Goal: Task Accomplishment & Management: Manage account settings

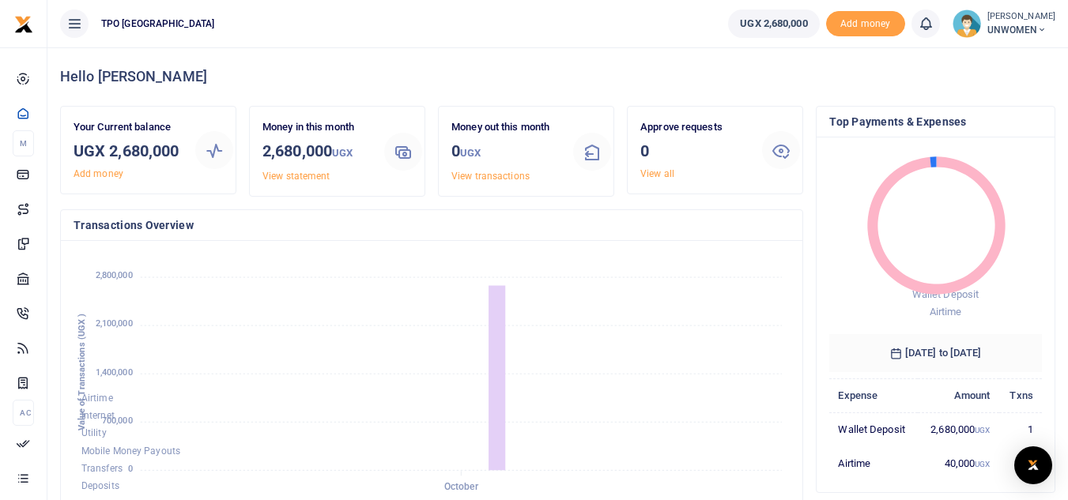
click at [958, 28] on img at bounding box center [966, 23] width 28 height 28
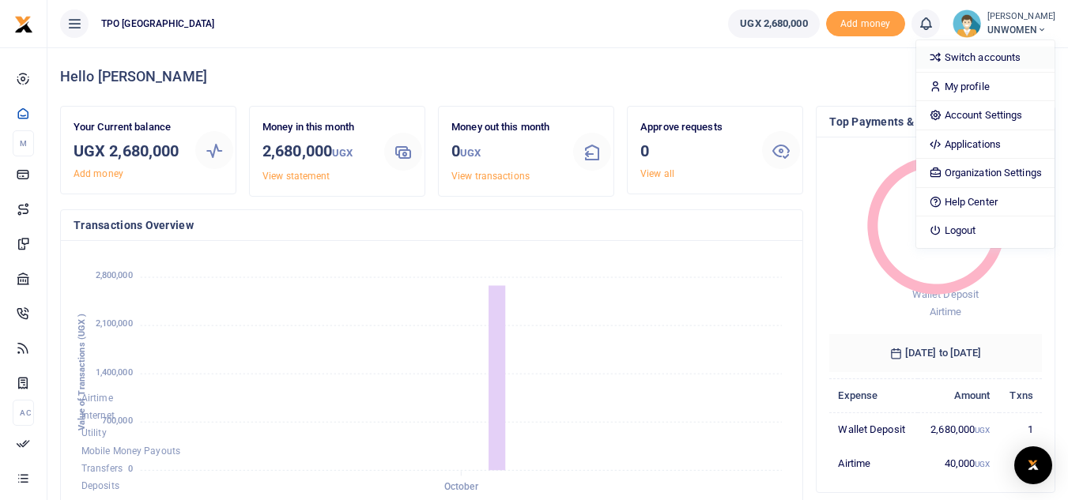
click at [976, 57] on link "Switch accounts" at bounding box center [985, 58] width 138 height 22
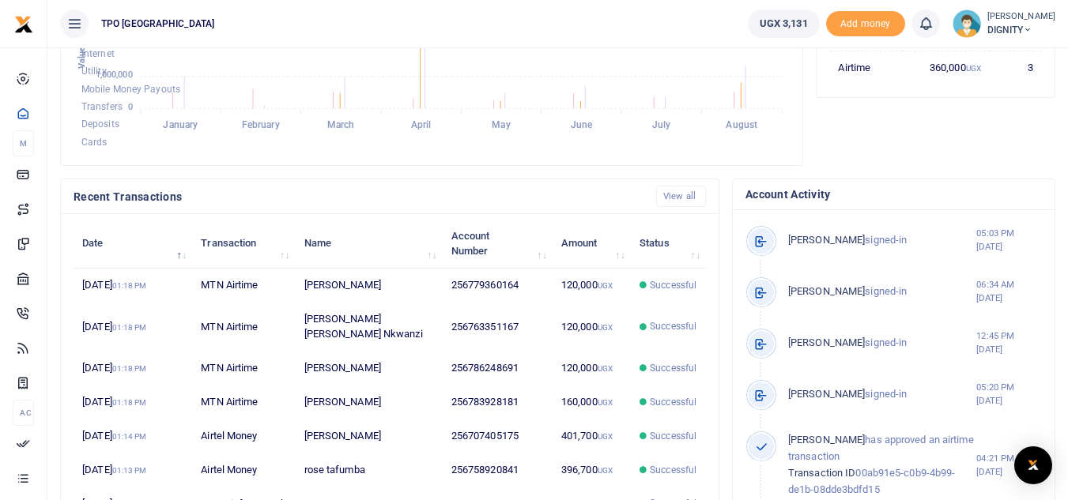
scroll to position [372, 0]
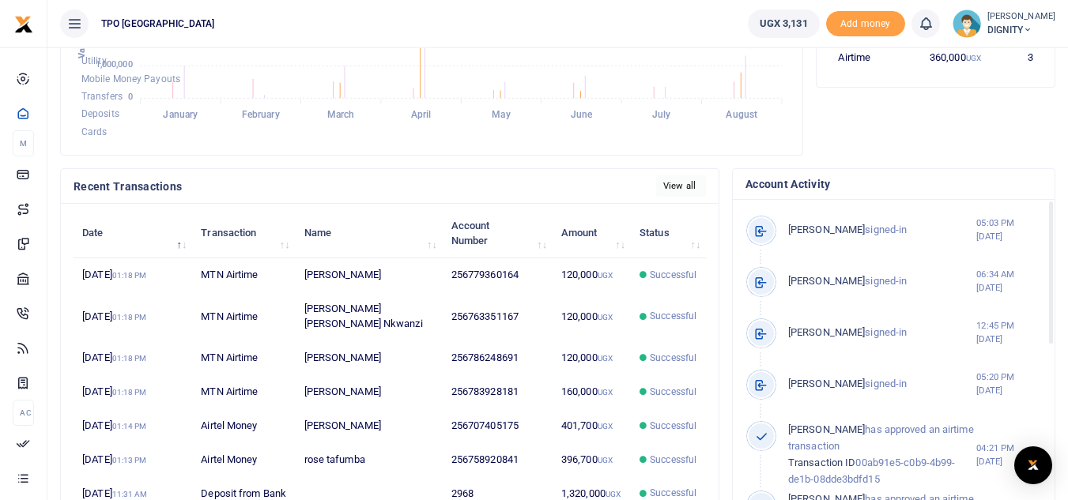
click at [683, 182] on link "View all" at bounding box center [681, 185] width 50 height 21
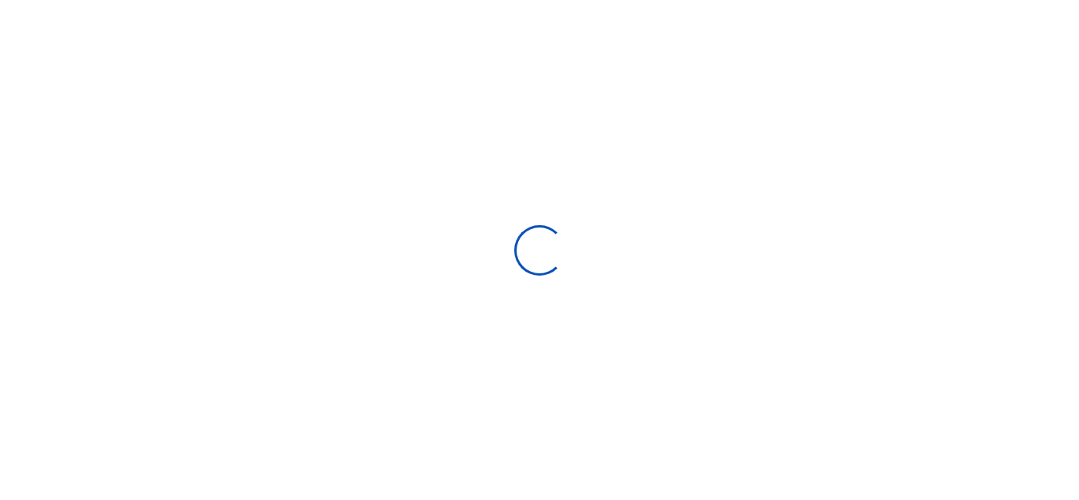
select select
type input "[DATE] - [DATE]"
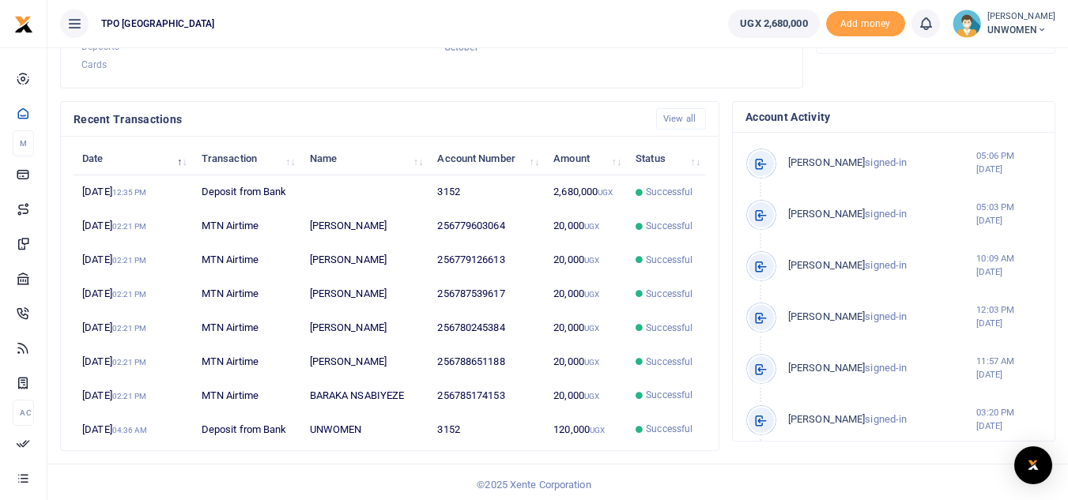
scroll to position [444, 0]
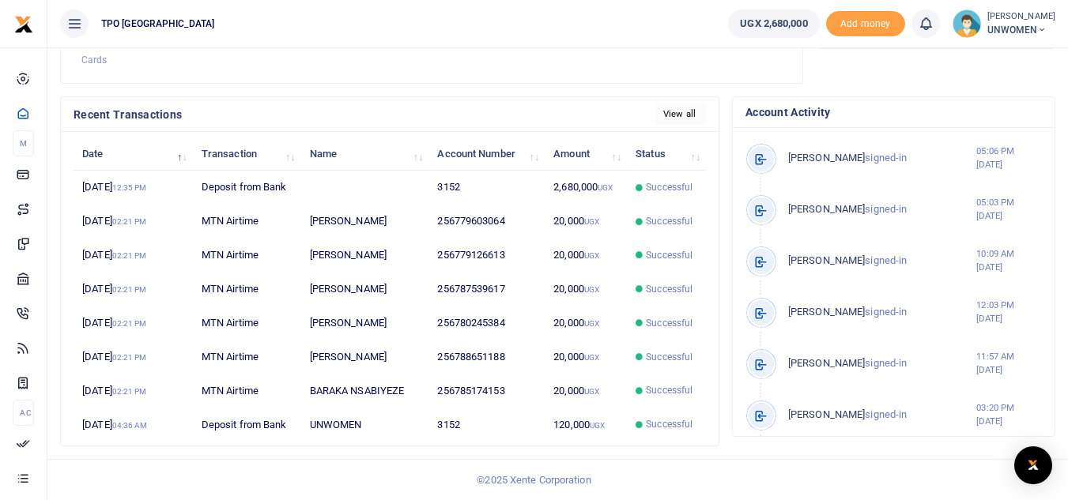
click at [695, 111] on link "View all" at bounding box center [681, 114] width 50 height 21
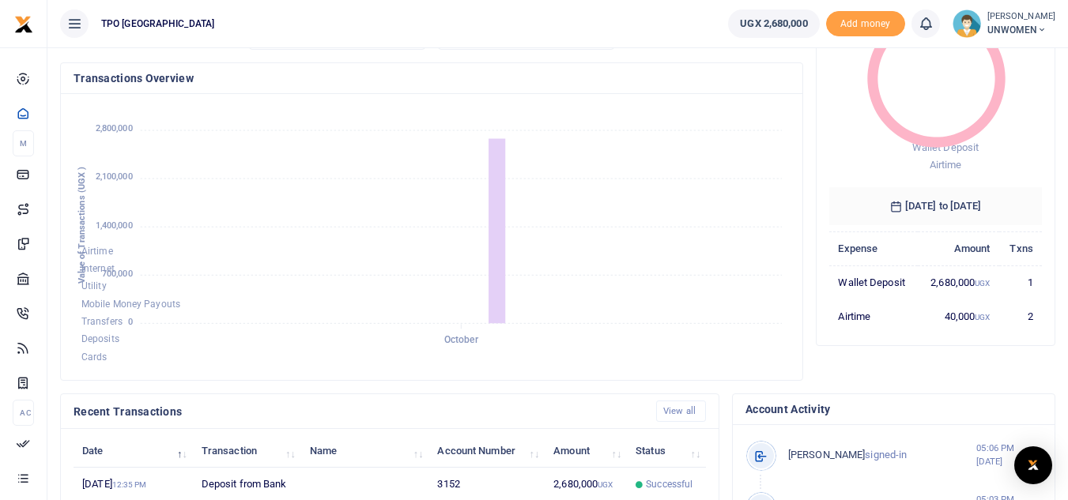
scroll to position [144, 0]
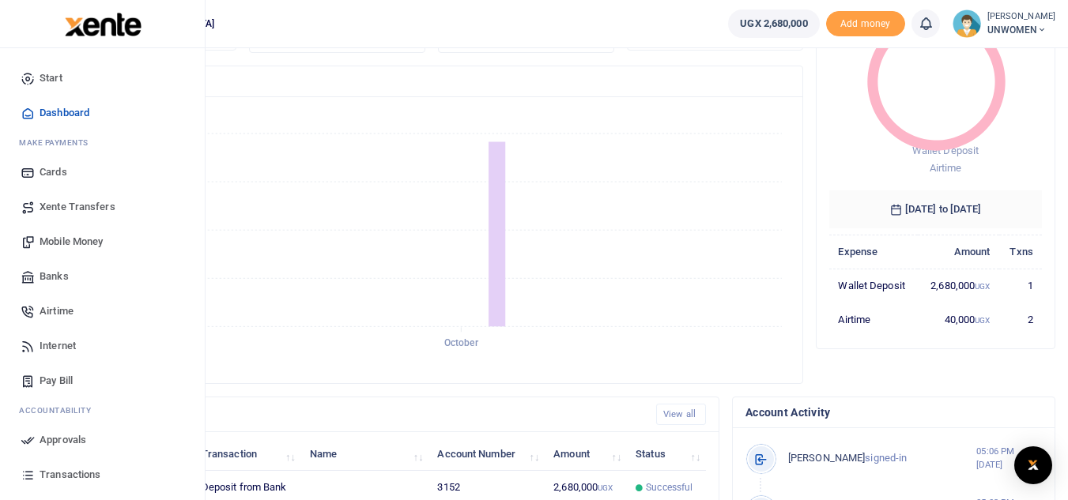
click at [72, 239] on span "Mobile Money" at bounding box center [71, 242] width 63 height 16
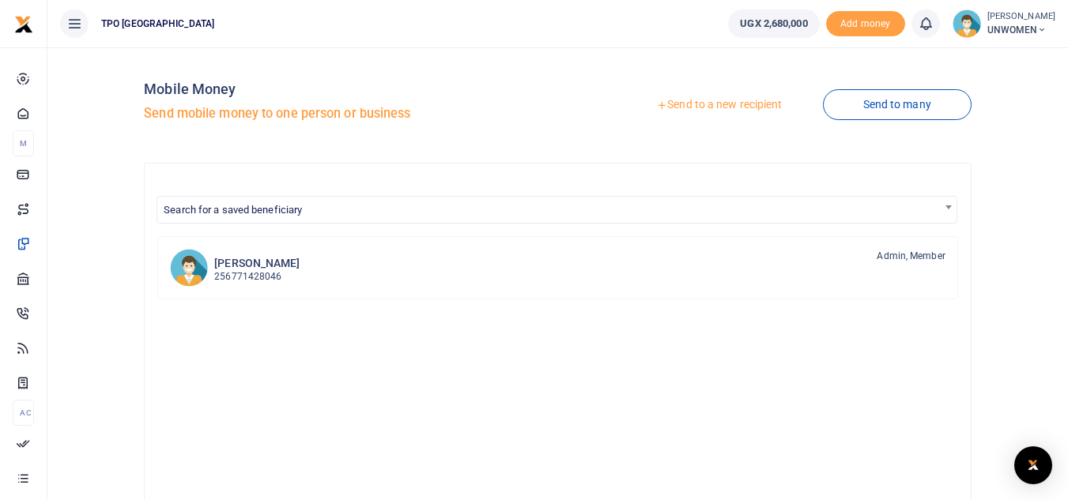
click at [687, 104] on link "Send to a new recipient" at bounding box center [719, 105] width 206 height 28
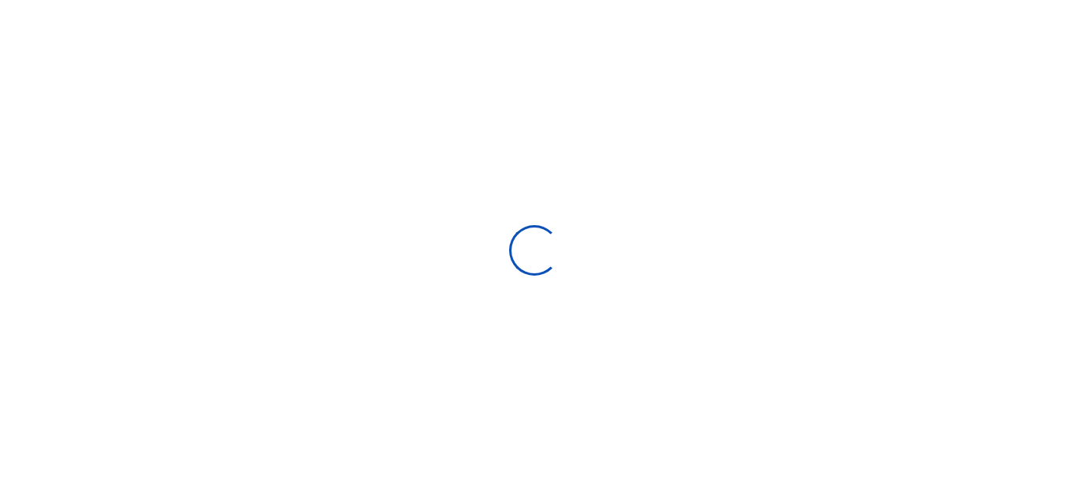
select select
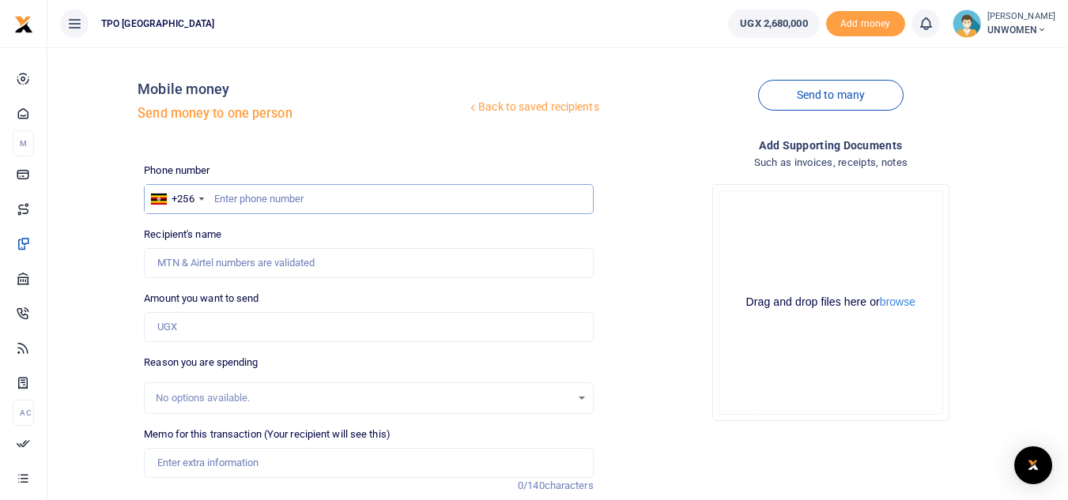
click at [232, 198] on input "text" at bounding box center [368, 199] width 449 height 30
type input "707405175"
click at [217, 266] on input "Recipient's name" at bounding box center [368, 263] width 449 height 30
click at [256, 263] on input "Found" at bounding box center [368, 263] width 449 height 30
type input "Martha Aboth"
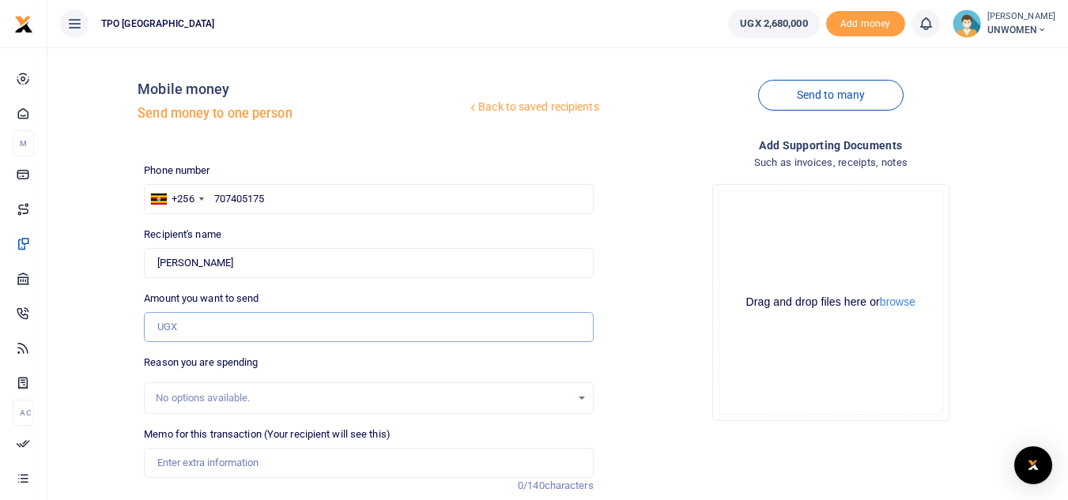
click at [194, 330] on input "Amount you want to send" at bounding box center [368, 327] width 449 height 30
type input "1"
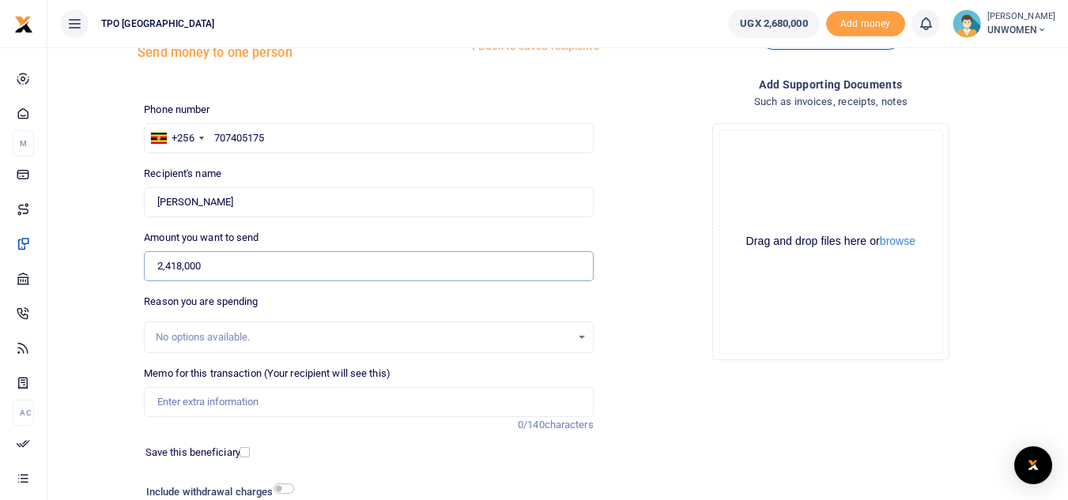
scroll to position [62, 0]
type input "2,418,000"
click at [495, 334] on div "No options available." at bounding box center [363, 337] width 414 height 16
click at [338, 341] on div "No options available." at bounding box center [363, 337] width 414 height 16
click at [197, 332] on div "No options available." at bounding box center [363, 337] width 414 height 16
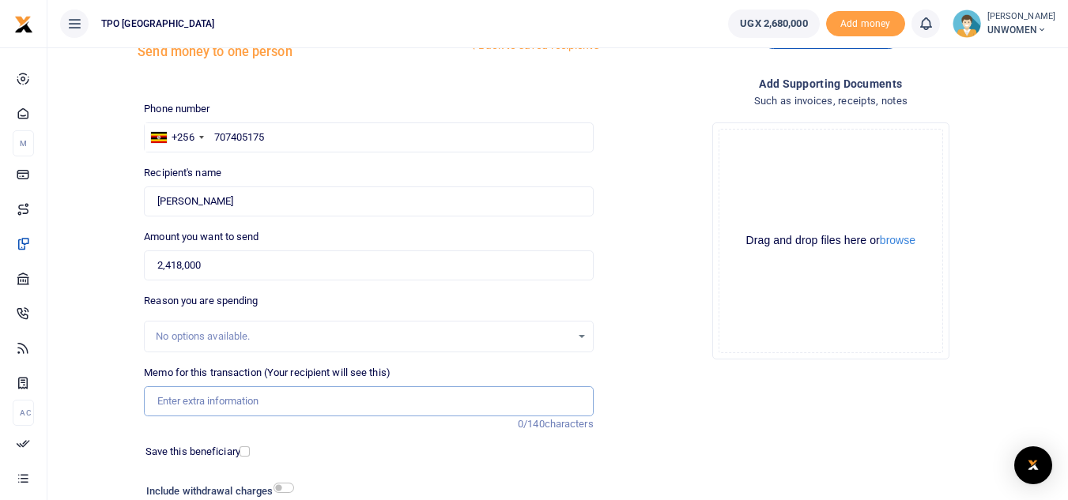
click at [270, 399] on input "Memo for this transaction (Your recipient will see this)" at bounding box center [368, 401] width 449 height 30
type input "office data"
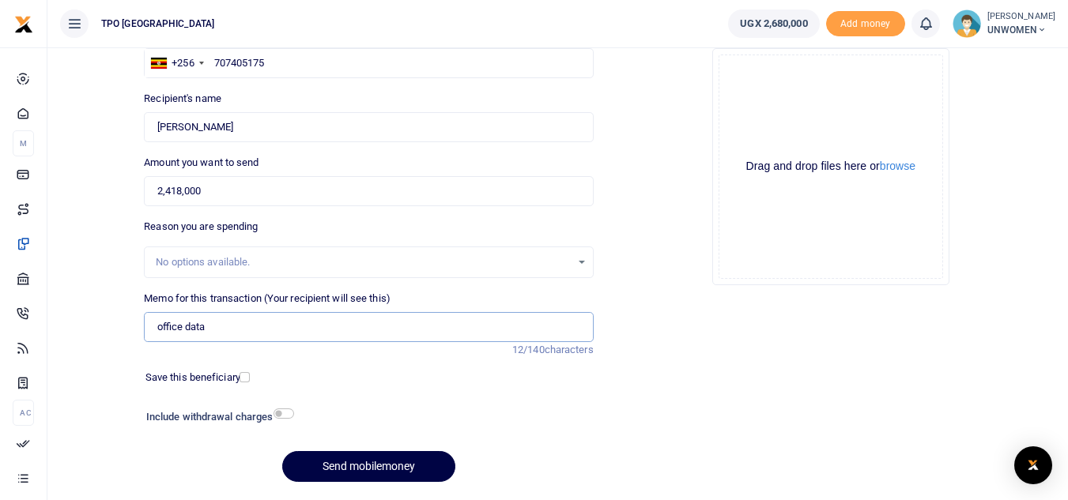
scroll to position [184, 0]
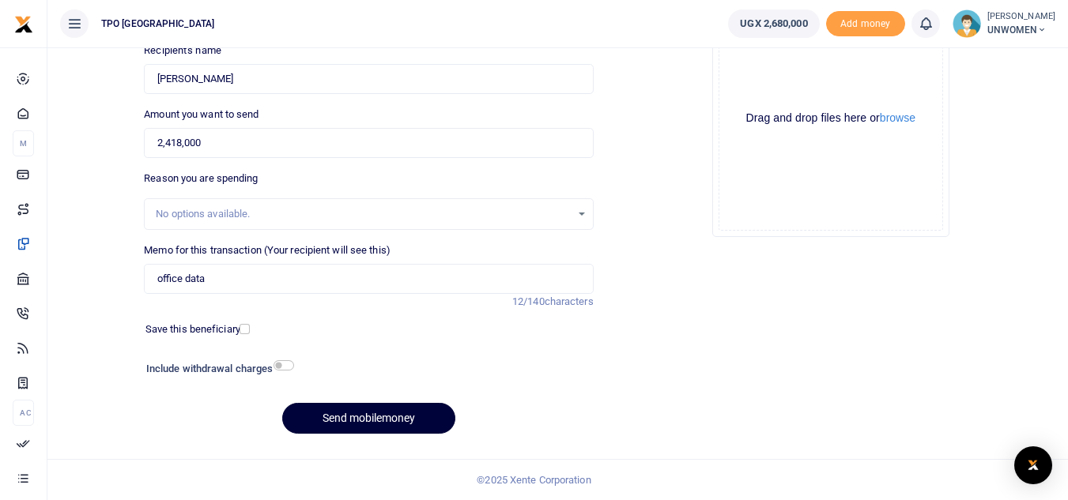
click at [388, 420] on button "Send mobilemoney" at bounding box center [368, 418] width 173 height 31
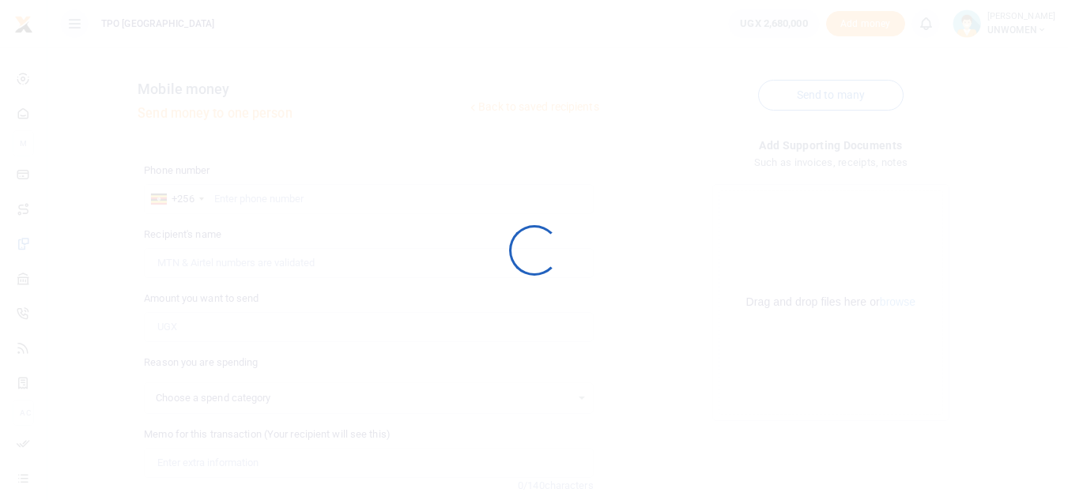
scroll to position [184, 0]
select select
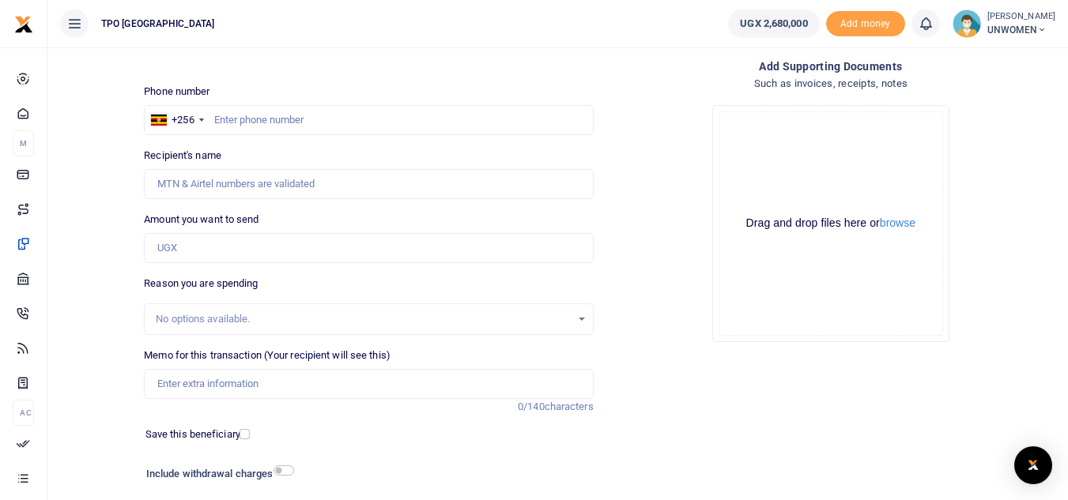
scroll to position [0, 0]
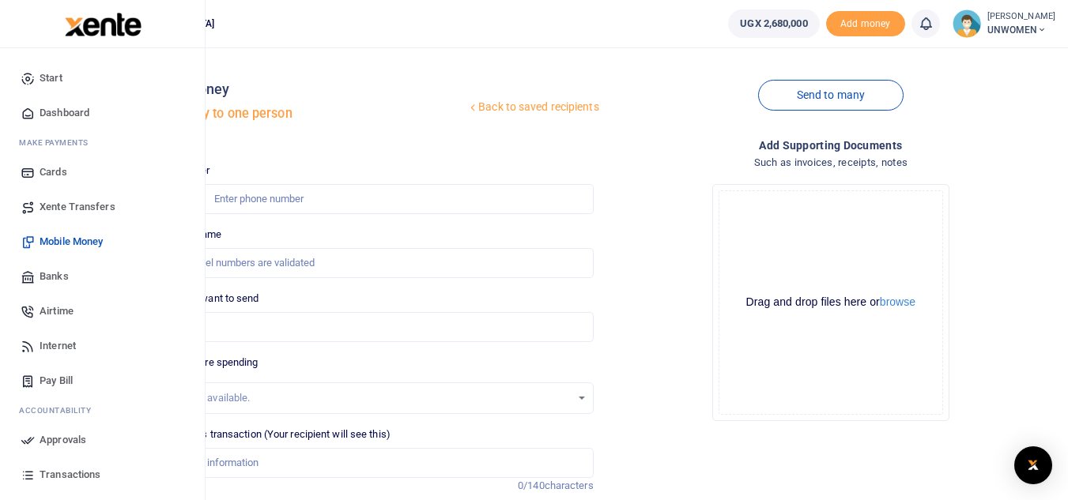
click at [72, 241] on span "Mobile Money" at bounding box center [71, 242] width 63 height 16
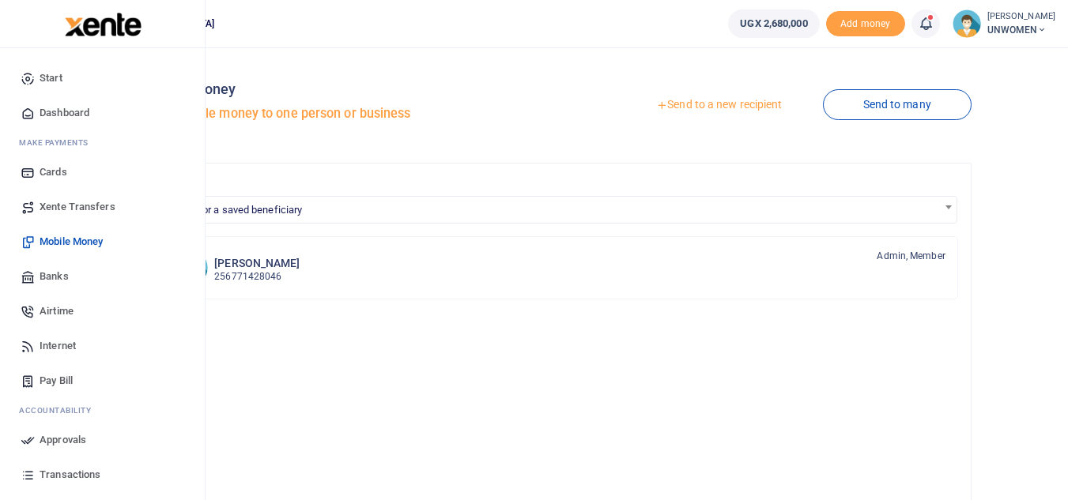
click at [50, 311] on span "Airtime" at bounding box center [57, 311] width 34 height 16
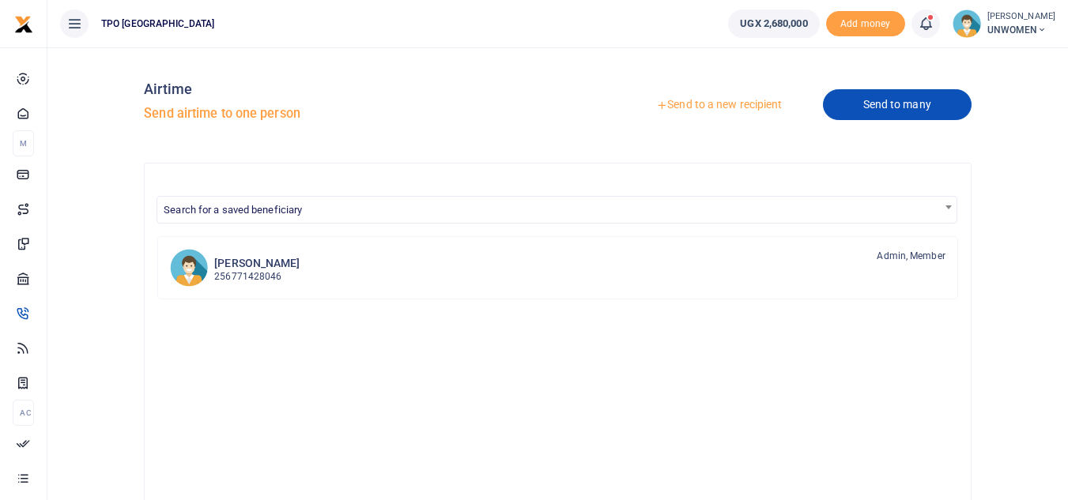
click at [884, 105] on link "Send to many" at bounding box center [897, 104] width 149 height 31
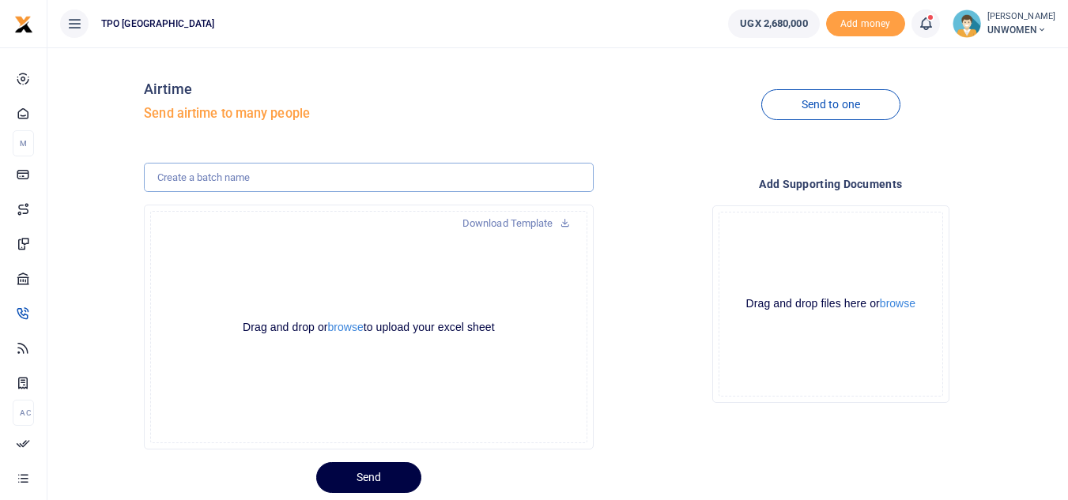
click at [239, 174] on input "text" at bounding box center [368, 178] width 449 height 30
type input "Oct 2025"
click at [336, 327] on button "browse" at bounding box center [346, 328] width 36 height 12
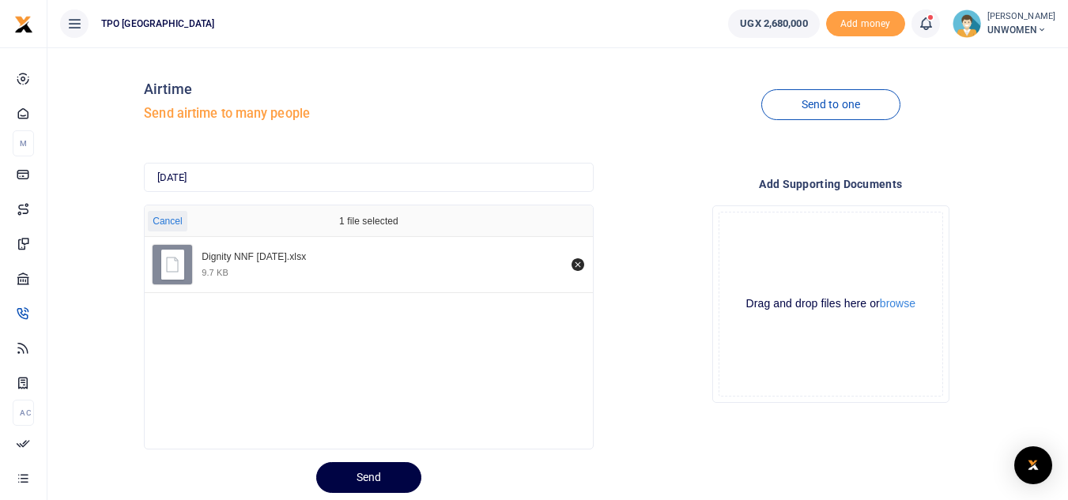
scroll to position [47, 0]
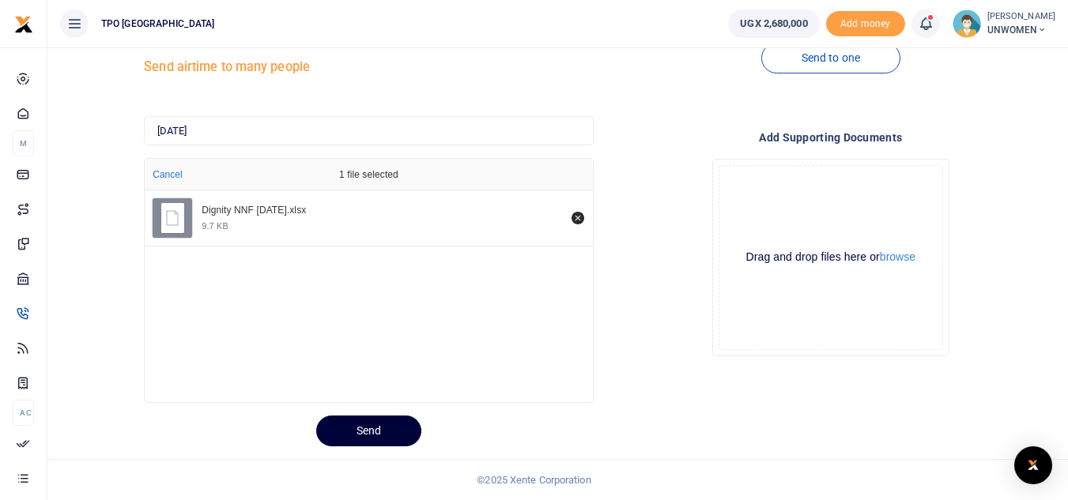
click at [376, 432] on button "Send" at bounding box center [368, 431] width 105 height 31
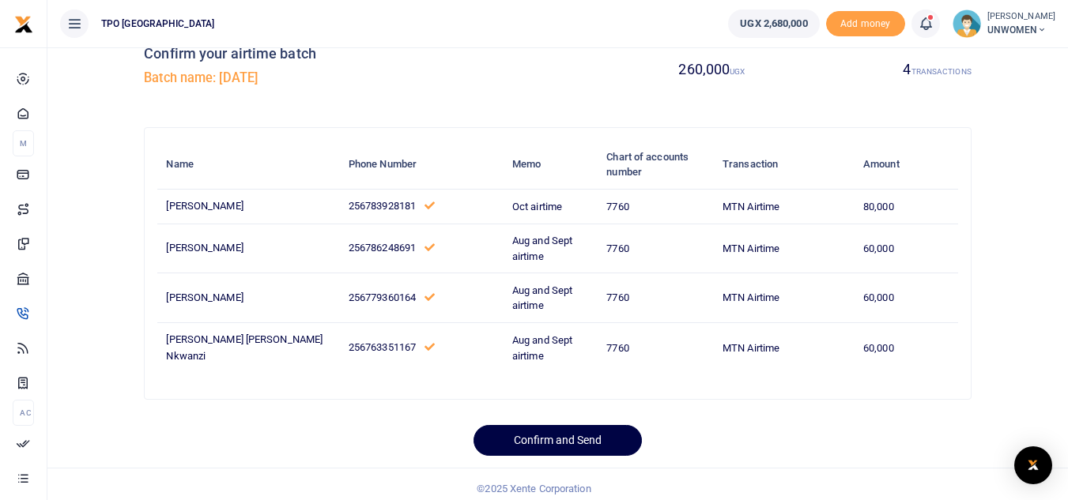
scroll to position [45, 0]
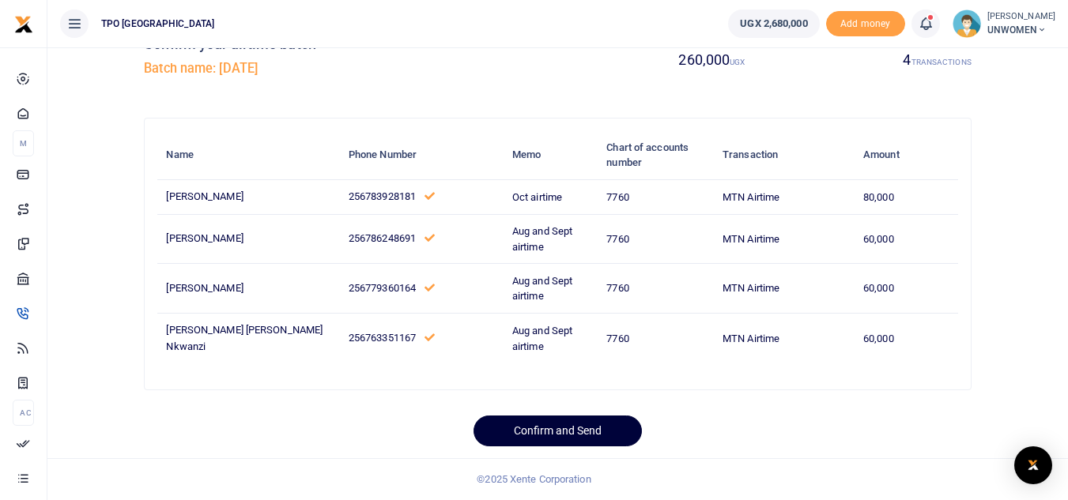
click at [571, 432] on button "Confirm and Send" at bounding box center [557, 431] width 168 height 31
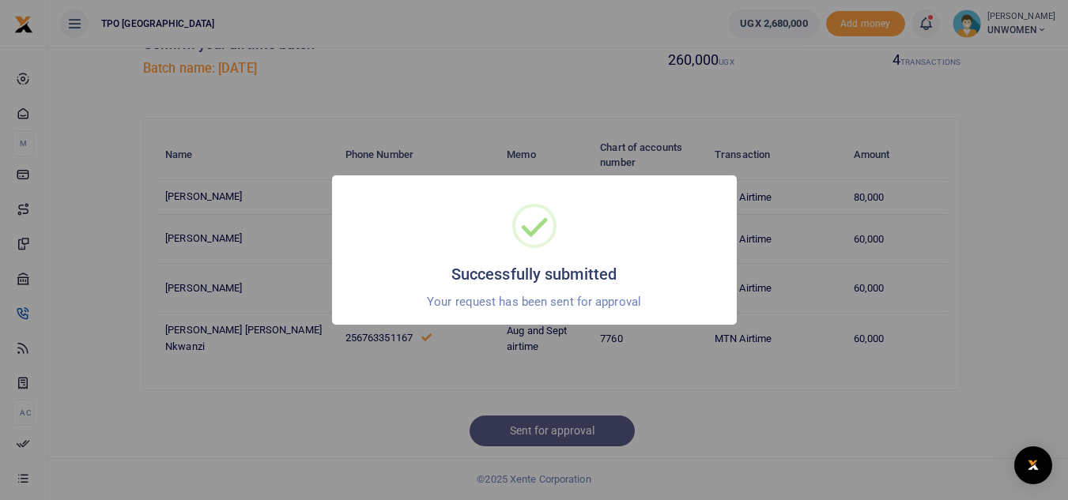
scroll to position [43, 0]
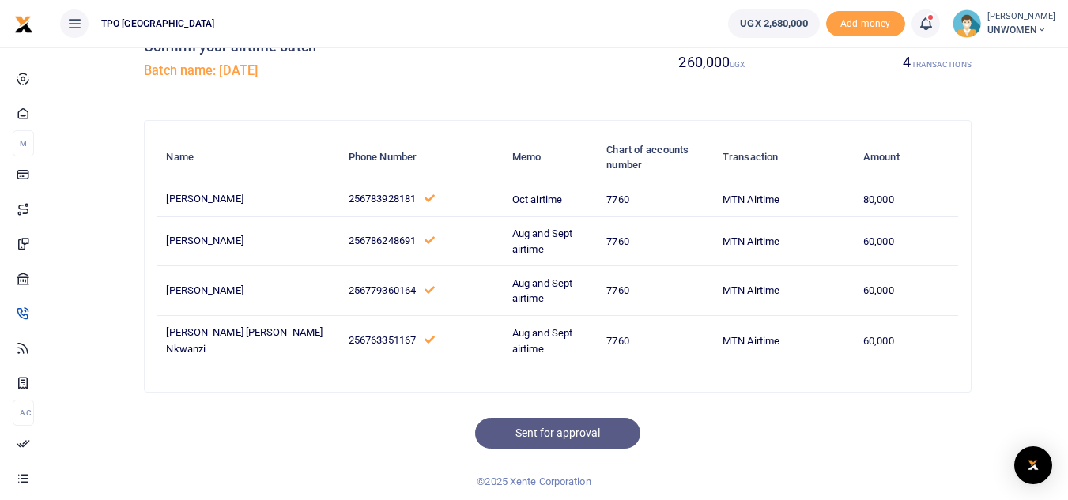
click at [921, 28] on icon at bounding box center [925, 23] width 16 height 17
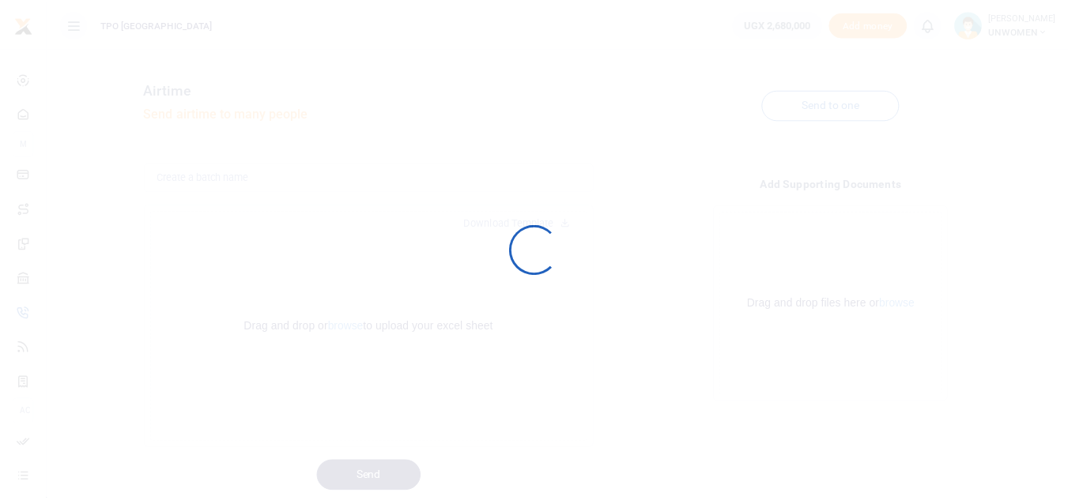
scroll to position [43, 0]
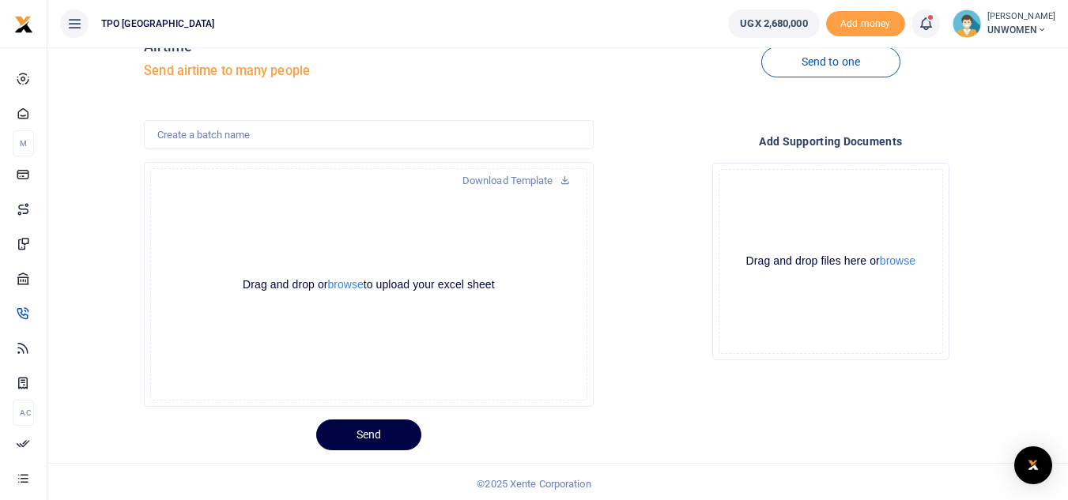
click at [921, 28] on icon at bounding box center [925, 23] width 16 height 17
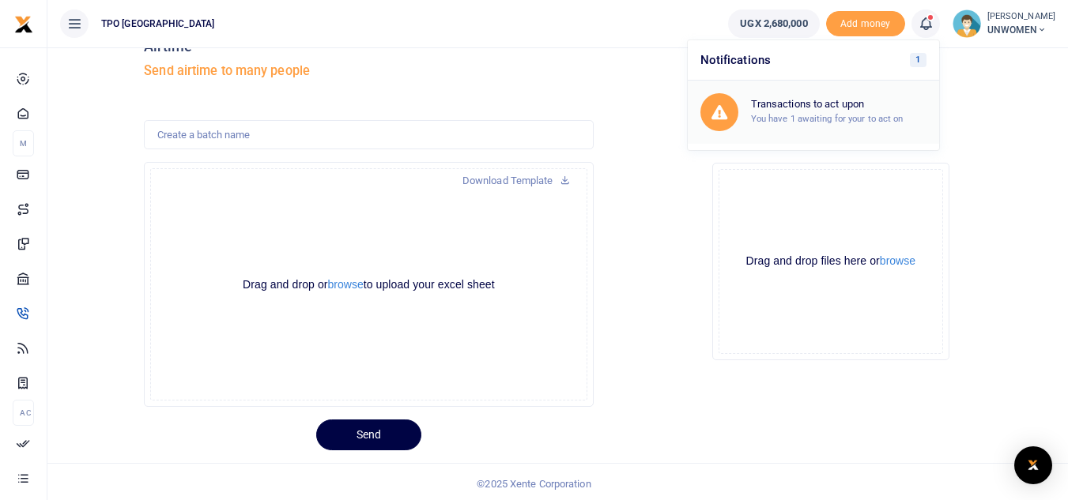
click at [817, 109] on h6 "Transactions to act upon" at bounding box center [838, 104] width 175 height 13
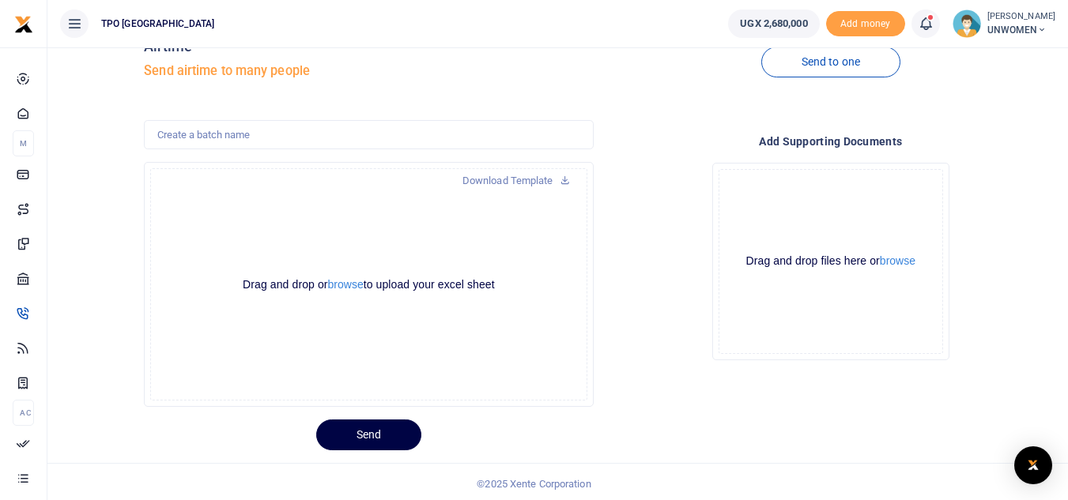
click at [924, 24] on icon at bounding box center [925, 23] width 16 height 17
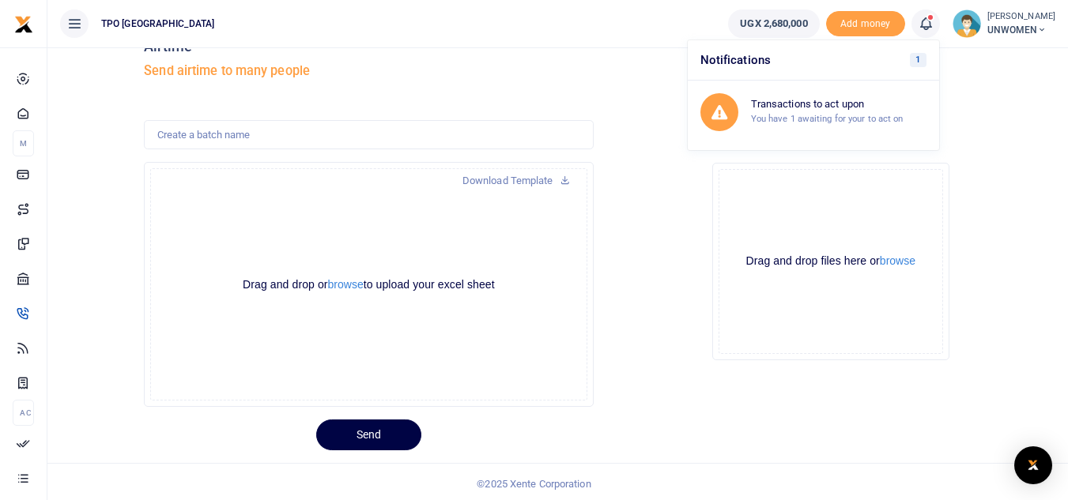
click at [738, 59] on h6 "Notifications 1" at bounding box center [812, 60] width 251 height 40
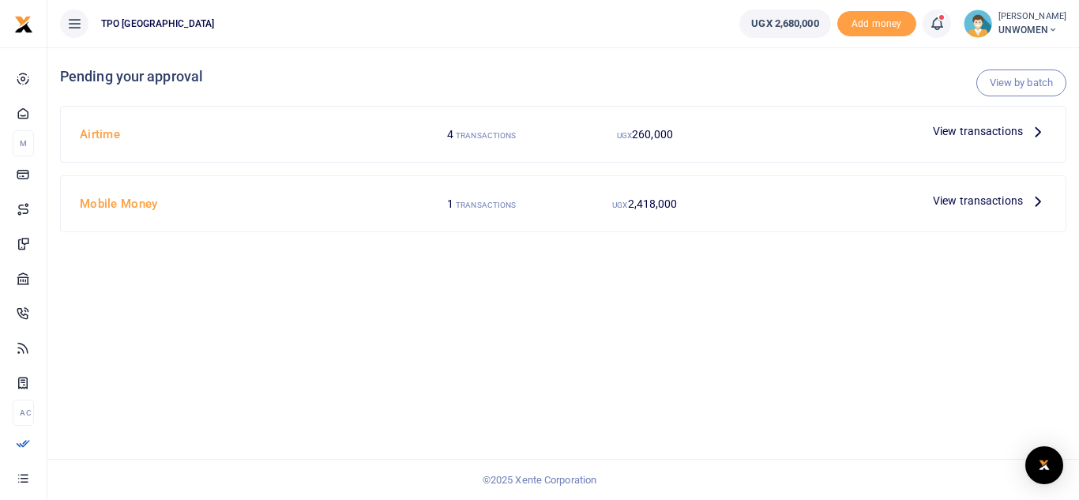
click at [1038, 198] on icon at bounding box center [1038, 200] width 17 height 17
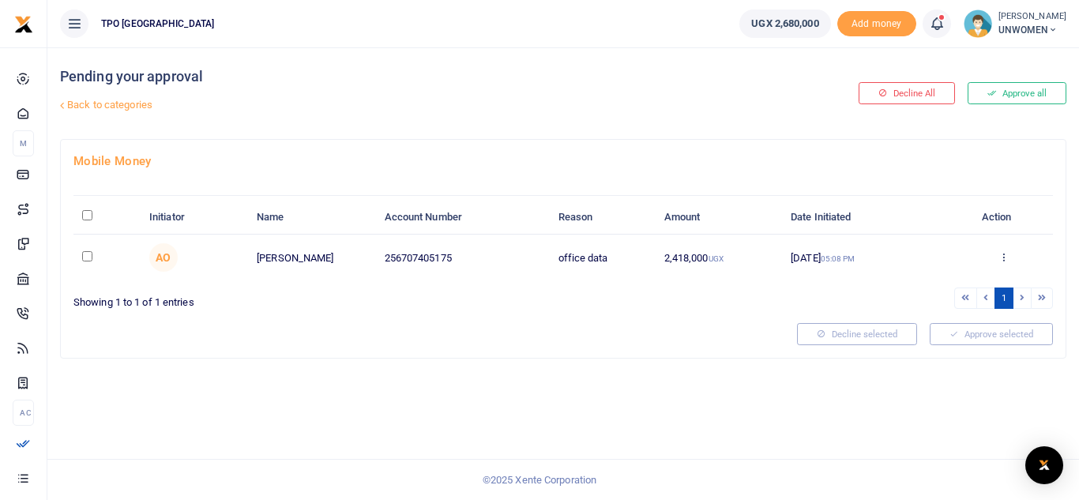
click at [88, 214] on input "\a \a : activate to sort column descending" at bounding box center [87, 215] width 10 height 10
checkbox input "true"
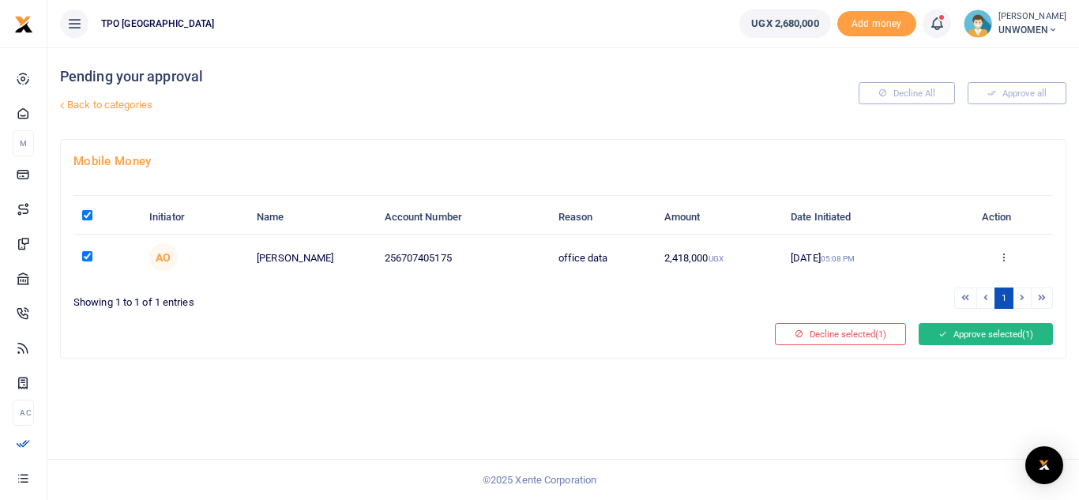
click at [965, 335] on button "Approve selected (1)" at bounding box center [986, 334] width 134 height 22
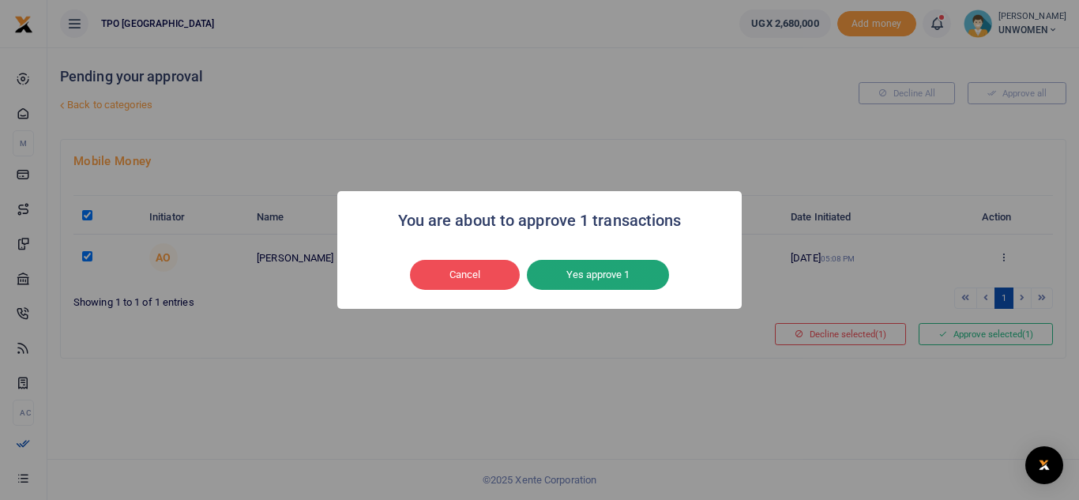
click at [593, 281] on button "Yes approve 1" at bounding box center [598, 275] width 142 height 30
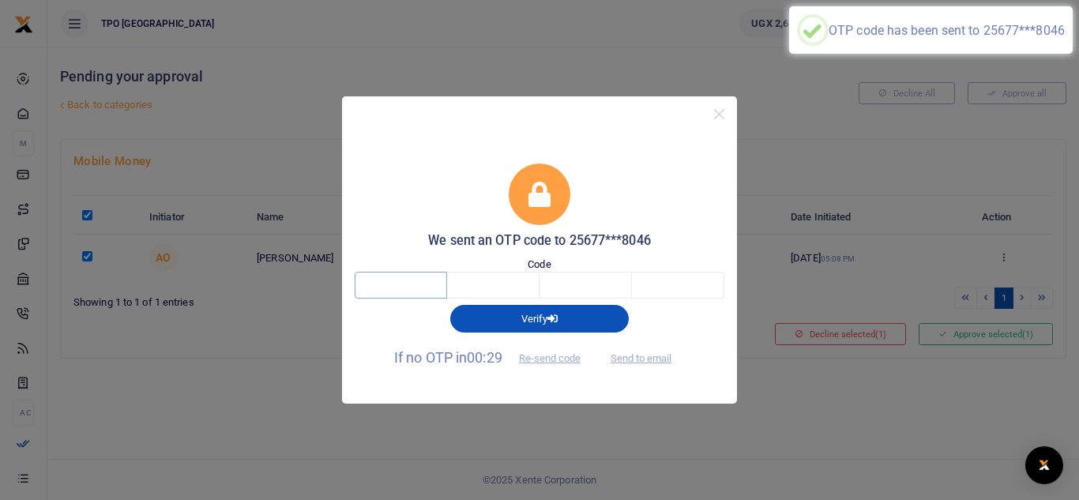
click at [424, 286] on input "text" at bounding box center [401, 285] width 92 height 27
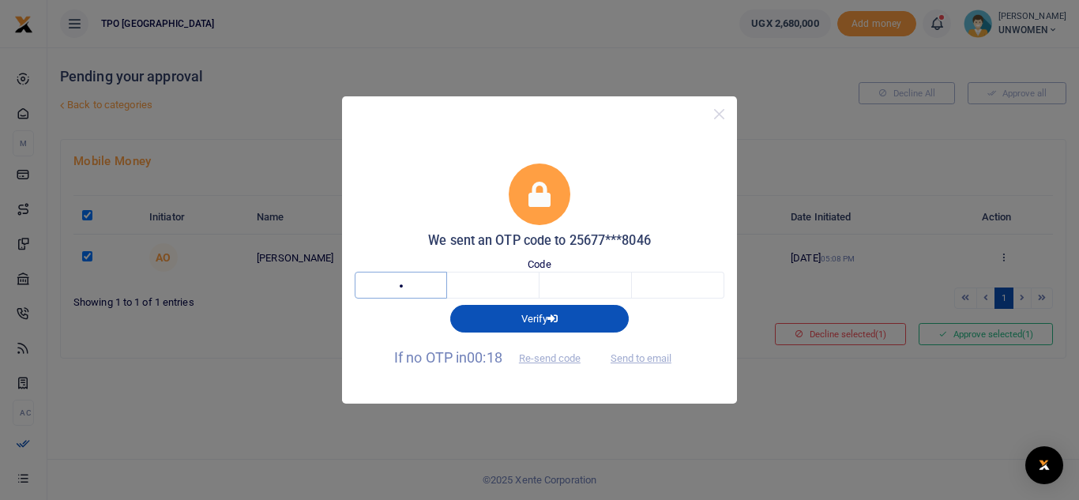
type input "1"
type input "5"
type input "6"
type input "5"
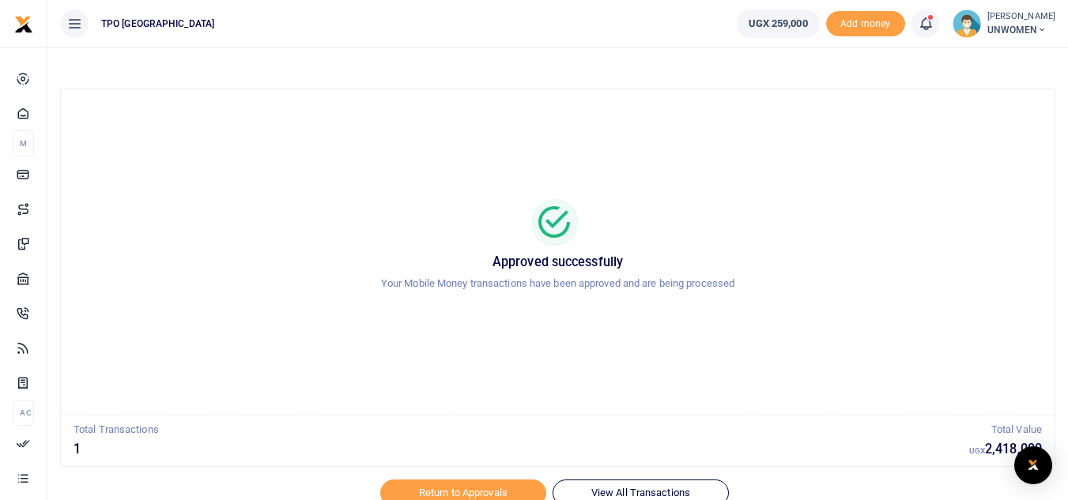
click at [920, 25] on icon at bounding box center [925, 23] width 16 height 17
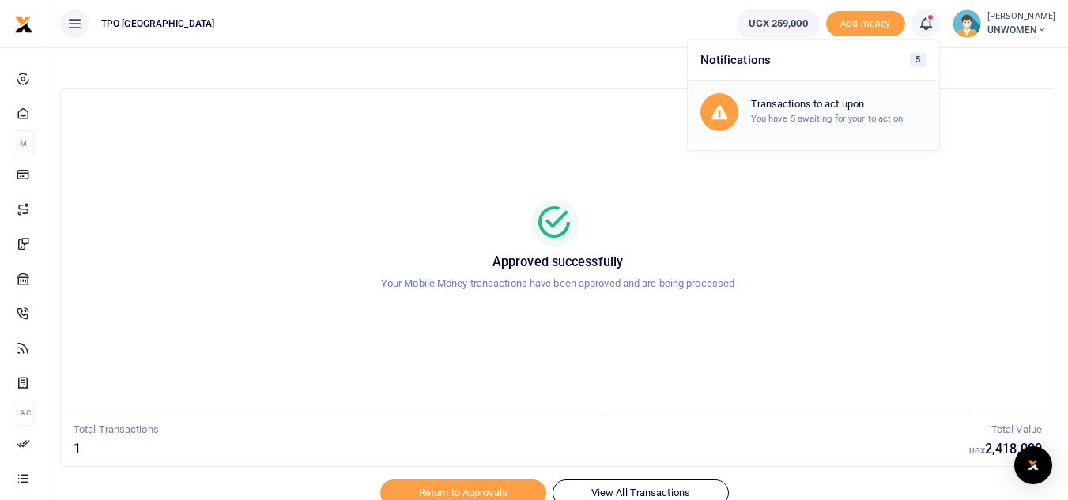
click at [848, 108] on h6 "Transactions to act upon" at bounding box center [838, 104] width 175 height 13
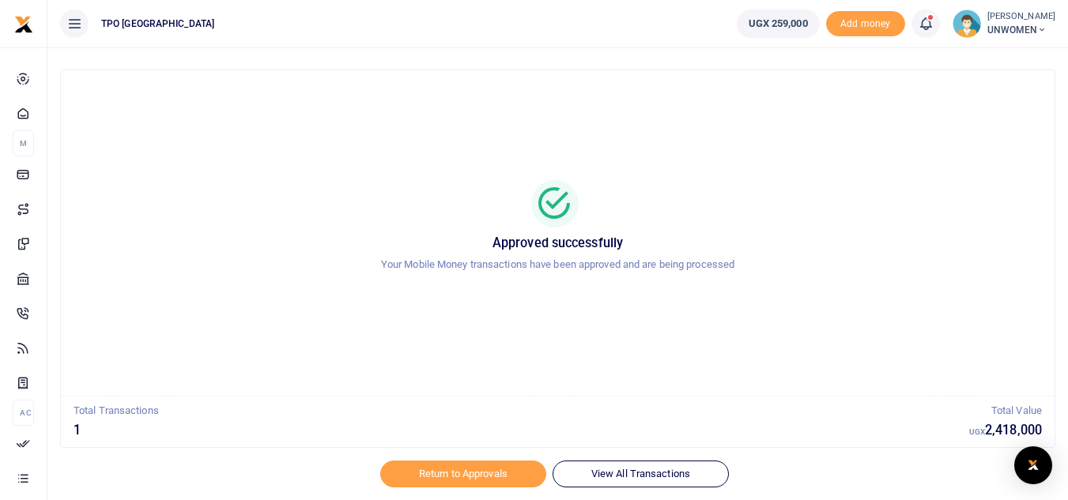
scroll to position [66, 0]
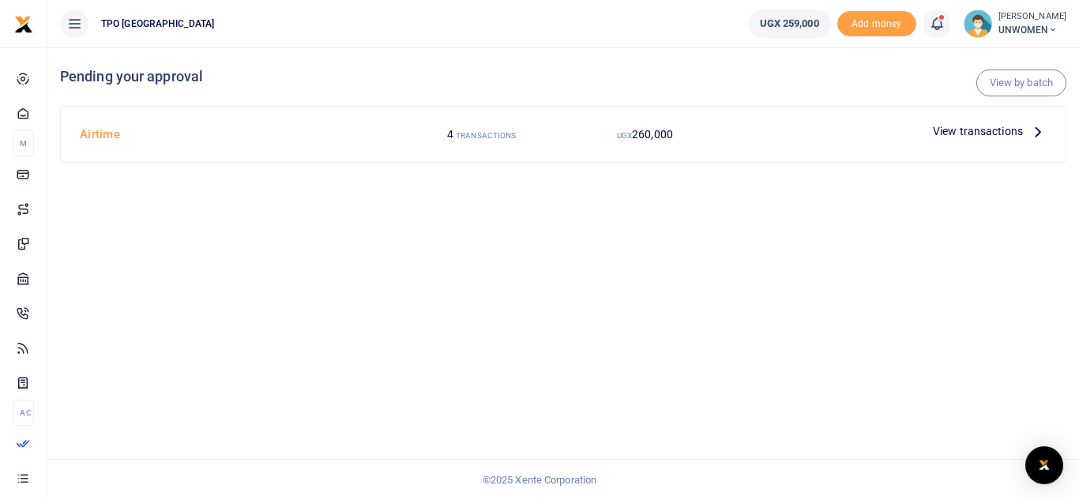
click at [1041, 131] on icon at bounding box center [1038, 130] width 17 height 17
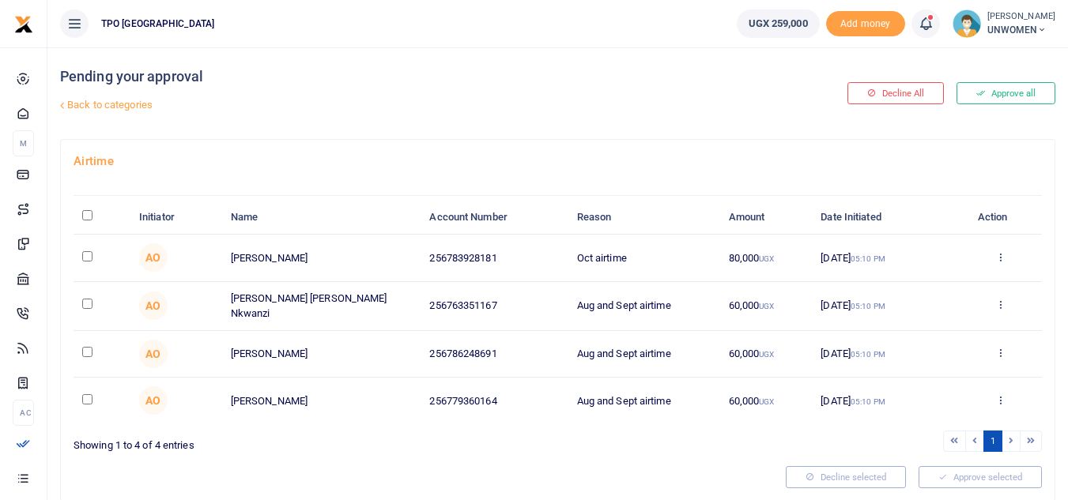
click at [85, 215] on input "\a \a : activate to sort column descending" at bounding box center [87, 215] width 10 height 10
checkbox input "true"
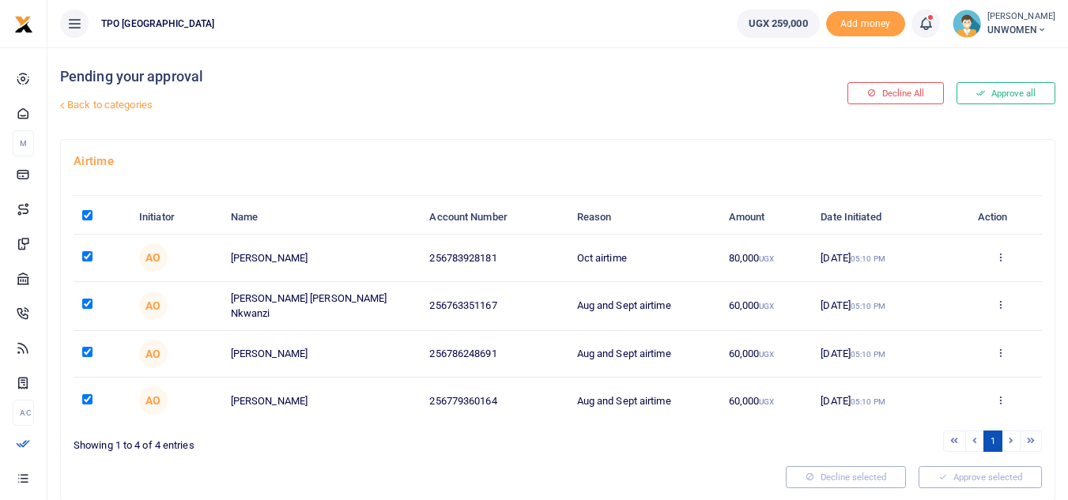
checkbox input "true"
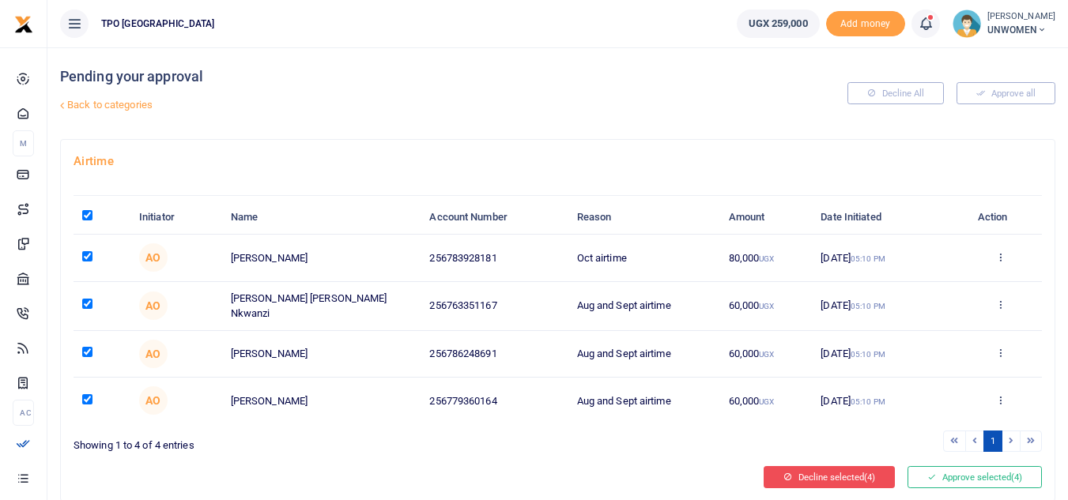
click at [800, 473] on button "Decline selected (4)" at bounding box center [828, 477] width 131 height 22
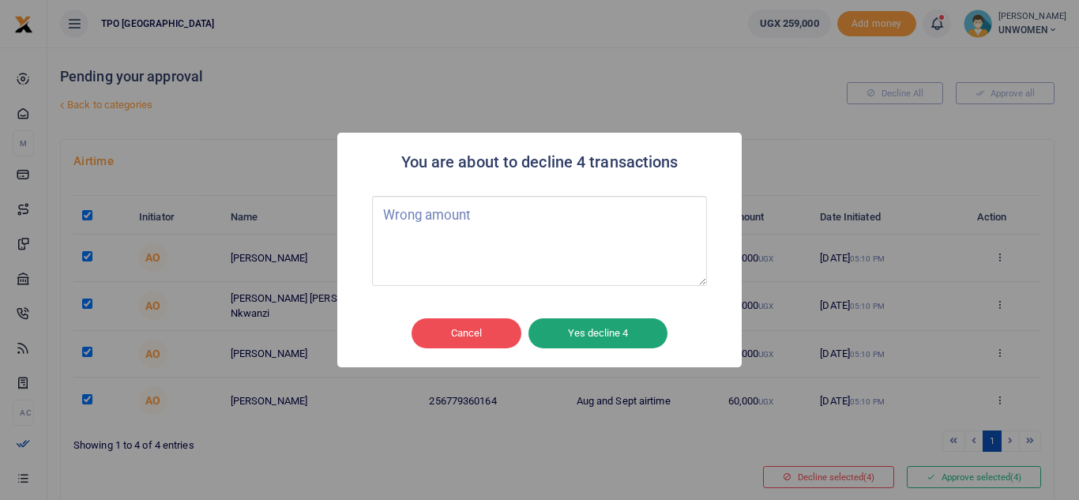
type textarea "Wrong amount"
click at [578, 333] on button "Yes decline 4" at bounding box center [598, 333] width 139 height 30
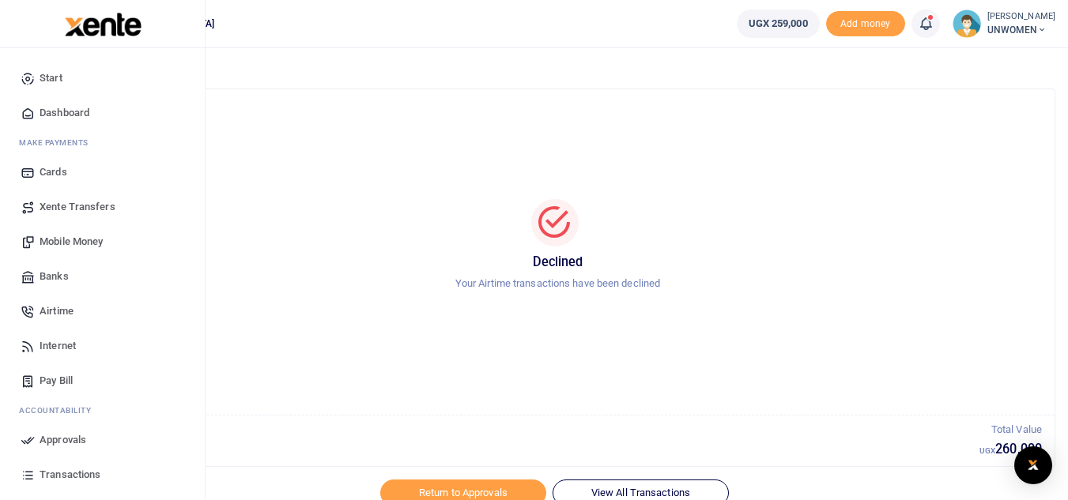
click at [54, 303] on link "Airtime" at bounding box center [102, 311] width 179 height 35
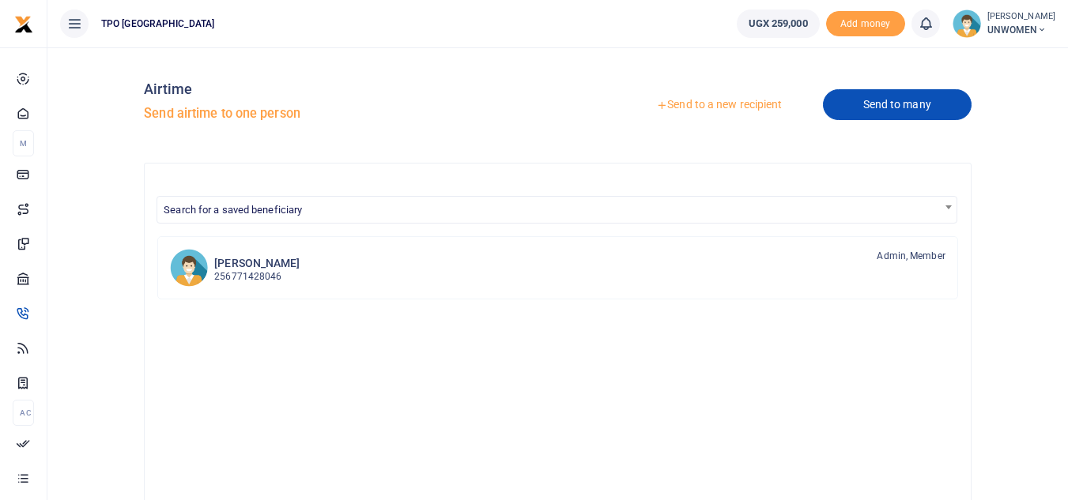
click at [870, 100] on link "Send to many" at bounding box center [897, 104] width 149 height 31
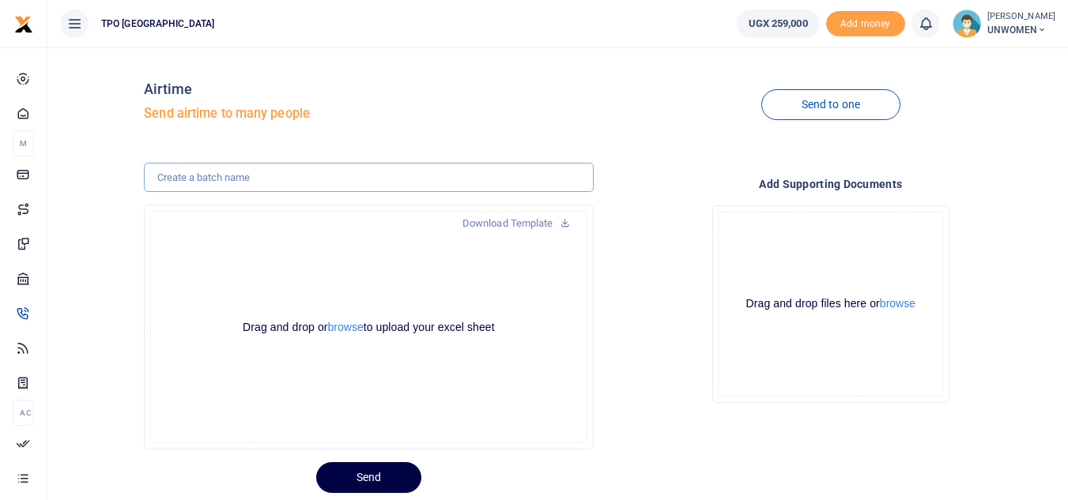
click at [245, 180] on input "text" at bounding box center [368, 178] width 449 height 30
type input "Oct 2025"
click at [345, 326] on button "browse" at bounding box center [346, 328] width 36 height 12
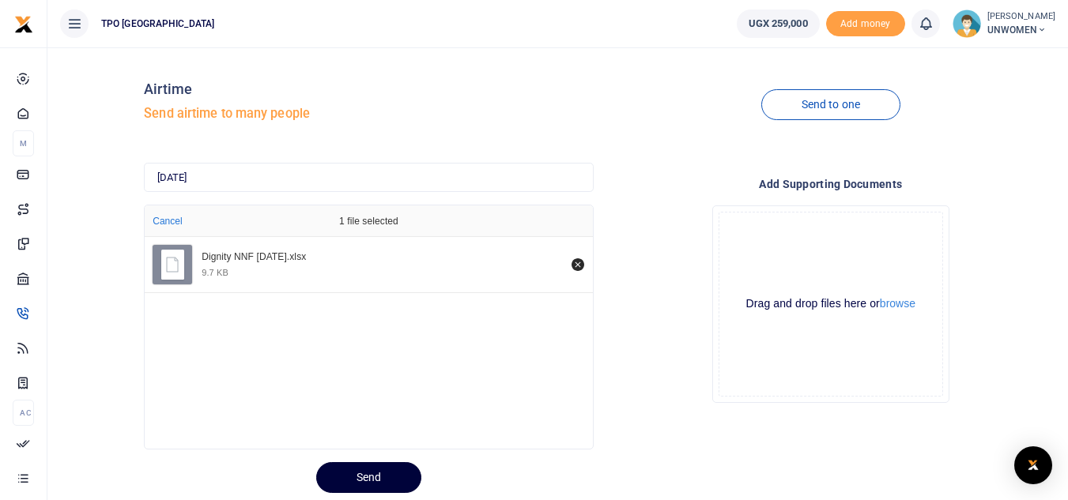
click at [360, 477] on button "Send" at bounding box center [368, 477] width 105 height 31
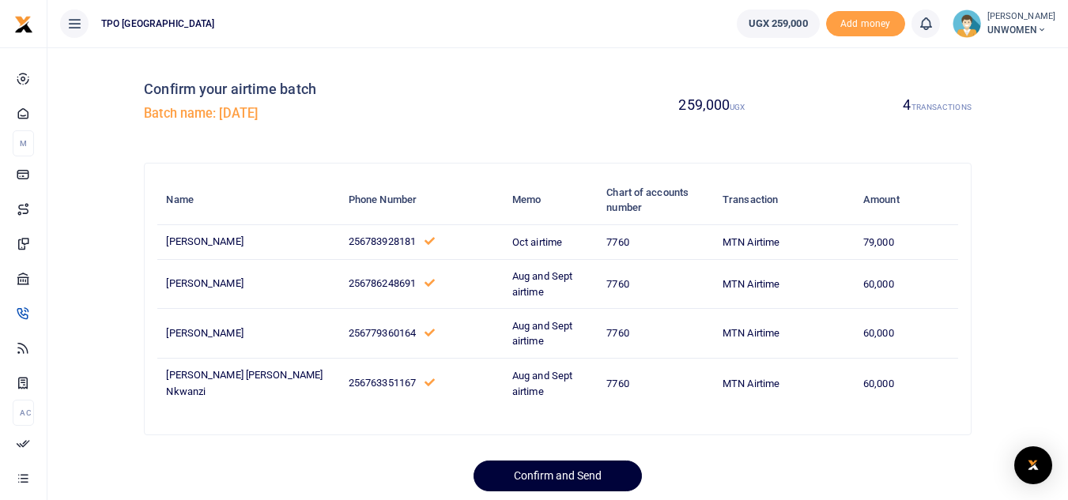
click at [579, 473] on button "Confirm and Send" at bounding box center [557, 476] width 168 height 31
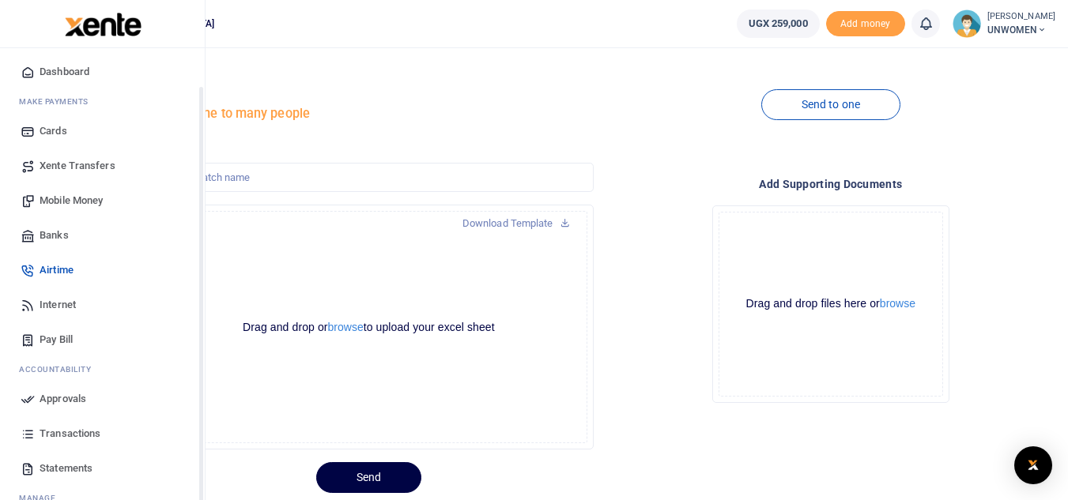
scroll to position [51, 0]
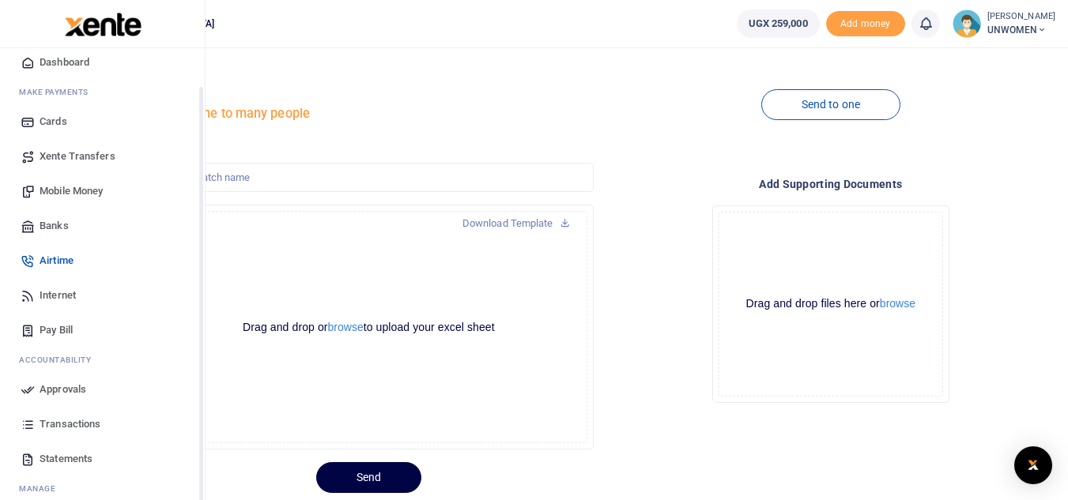
drag, startPoint x: 200, startPoint y: 325, endPoint x: 197, endPoint y: 367, distance: 42.8
click at [197, 367] on div "Start Dashboard M ake Payments Cards Xente Transfers Mobile Money Banks Airtime…" at bounding box center [102, 298] width 205 height 500
click at [81, 384] on span "Approvals" at bounding box center [63, 390] width 47 height 16
click at [66, 387] on span "Approvals" at bounding box center [63, 390] width 47 height 16
click at [57, 424] on span "Transactions" at bounding box center [70, 424] width 61 height 16
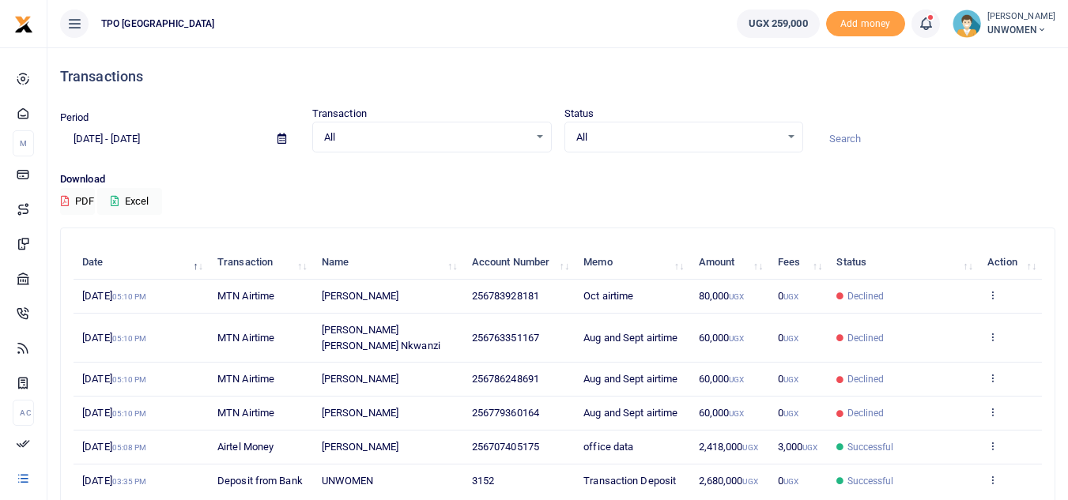
click at [919, 22] on icon at bounding box center [925, 23] width 16 height 17
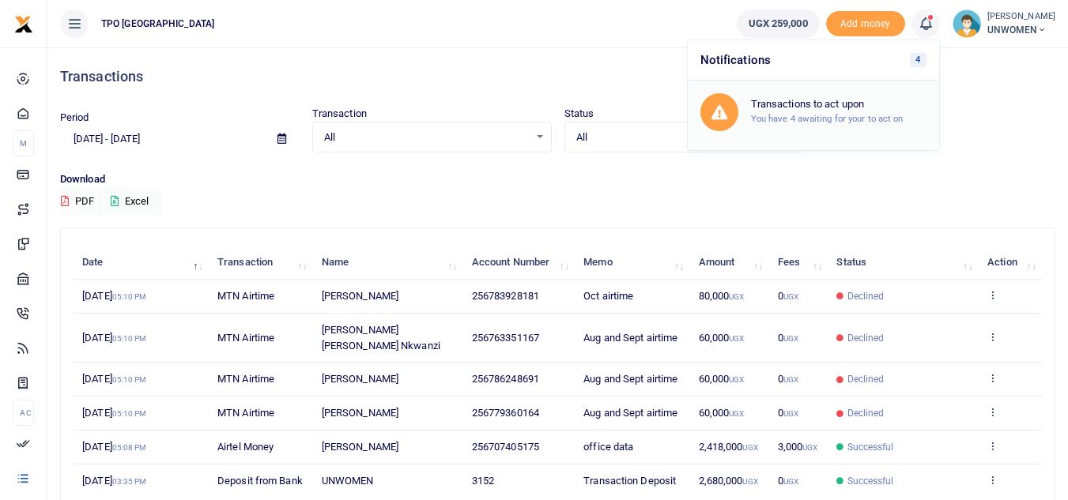
click at [809, 109] on h6 "Transactions to act upon" at bounding box center [838, 104] width 175 height 13
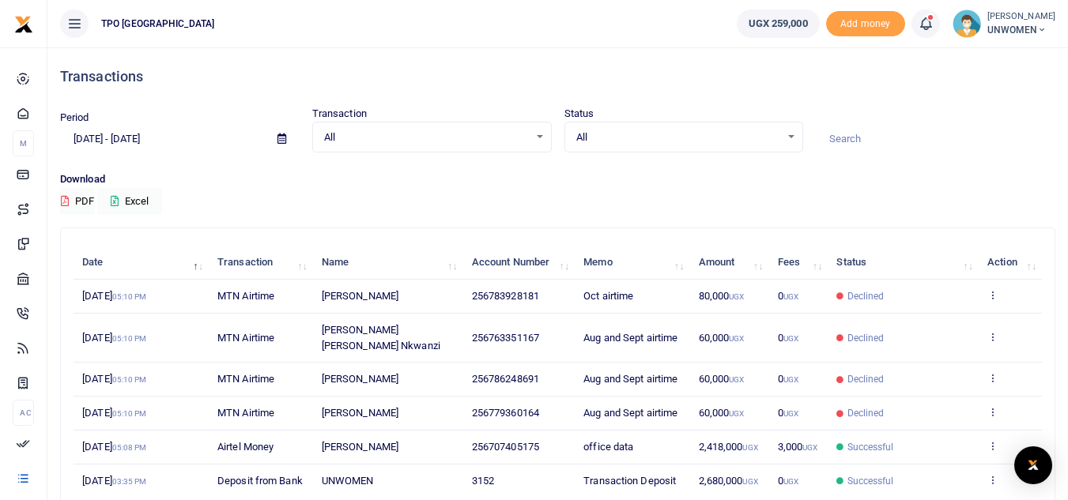
click at [924, 22] on icon at bounding box center [925, 23] width 16 height 17
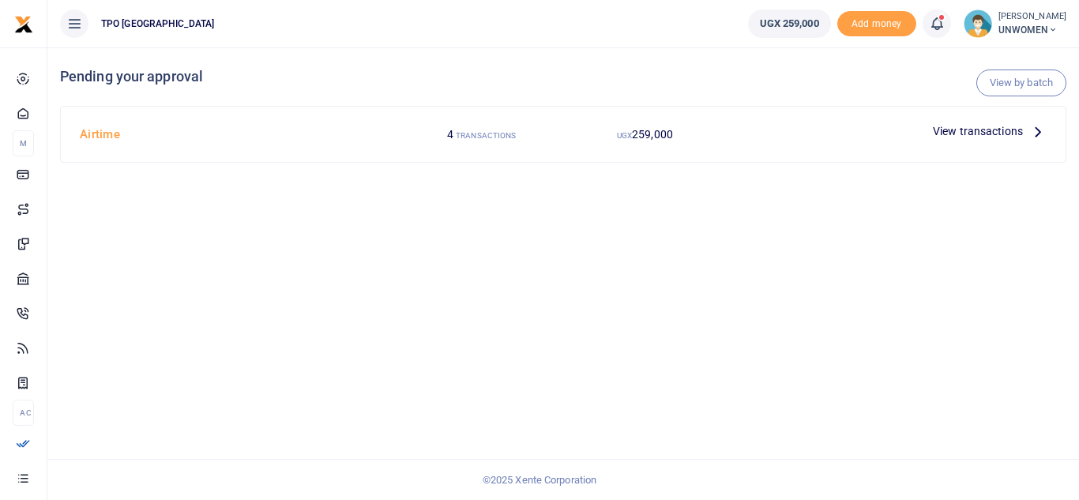
click at [994, 130] on span "View transactions" at bounding box center [978, 130] width 90 height 17
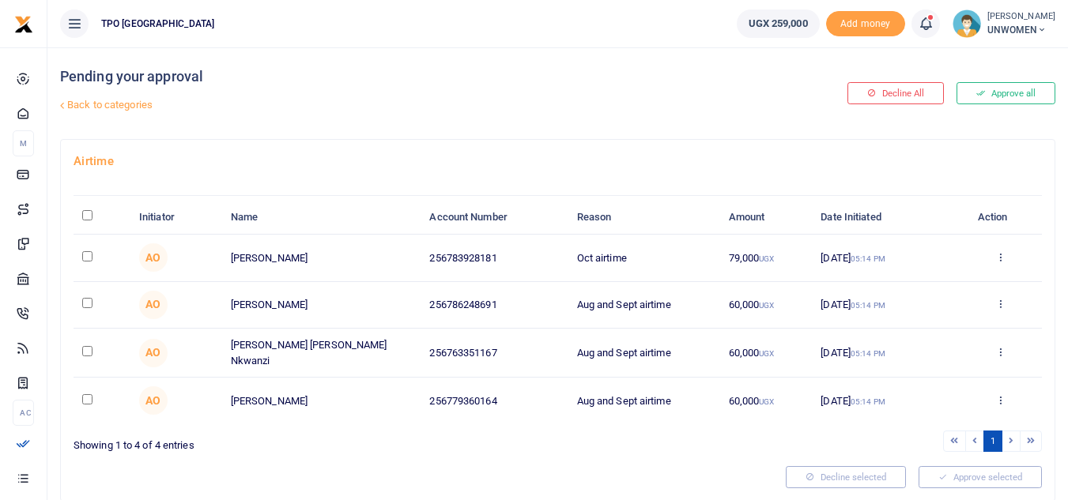
click at [90, 215] on input "\a \a : activate to sort column descending" at bounding box center [87, 215] width 10 height 10
checkbox input "true"
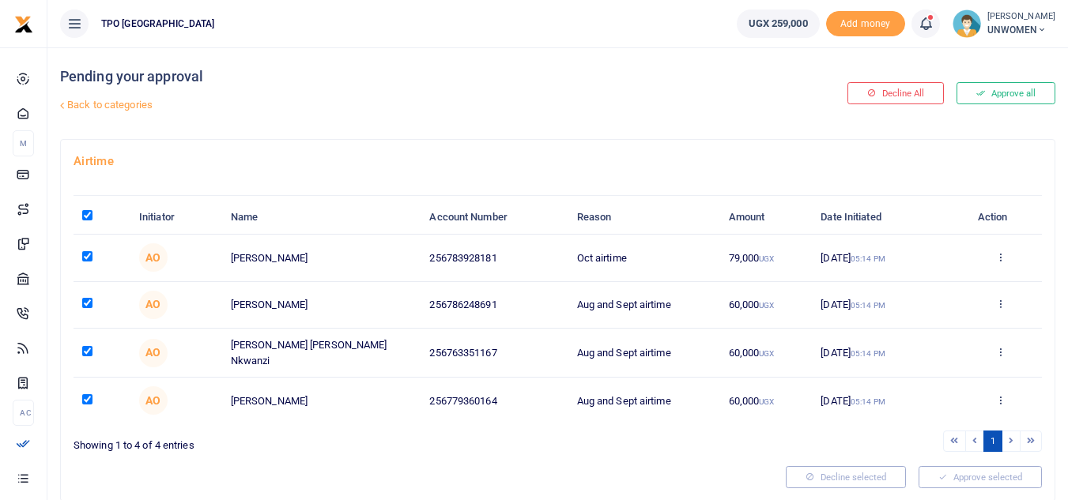
checkbox input "true"
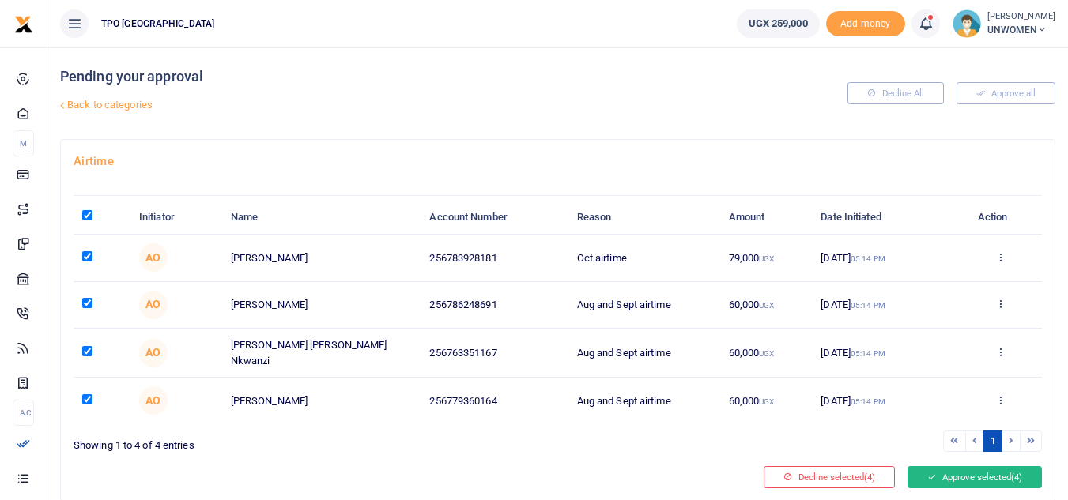
click at [959, 473] on button "Approve selected (4)" at bounding box center [974, 477] width 134 height 22
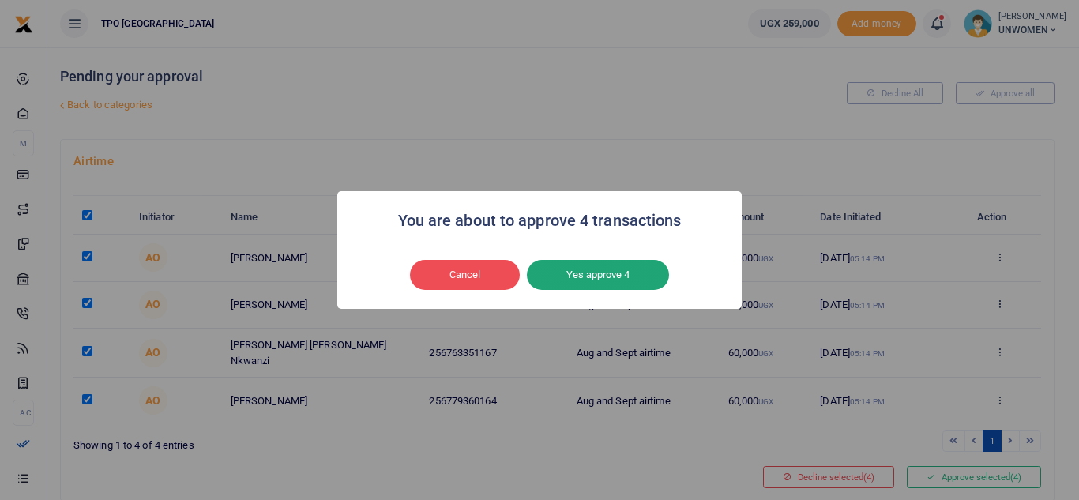
click at [586, 273] on button "Yes approve 4" at bounding box center [598, 275] width 142 height 30
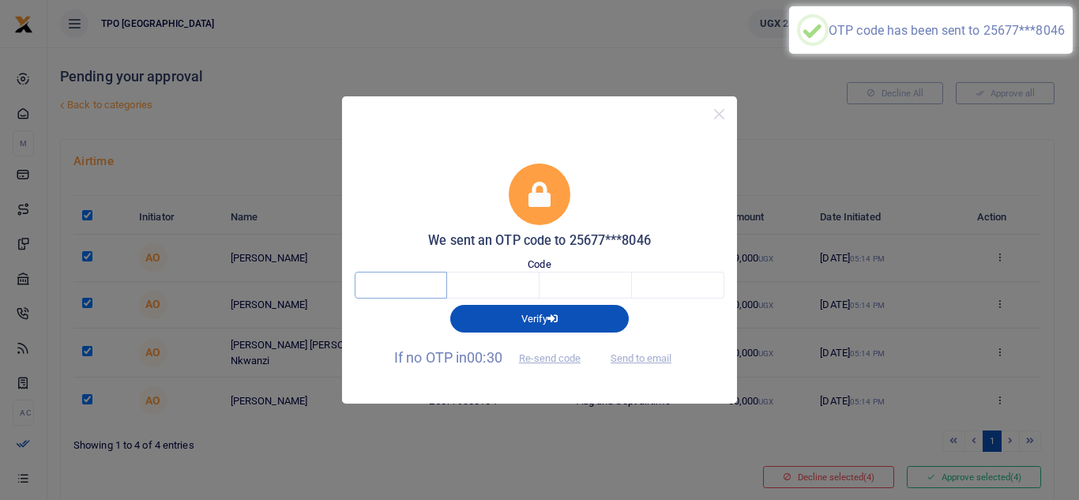
click at [427, 284] on input "text" at bounding box center [401, 285] width 92 height 27
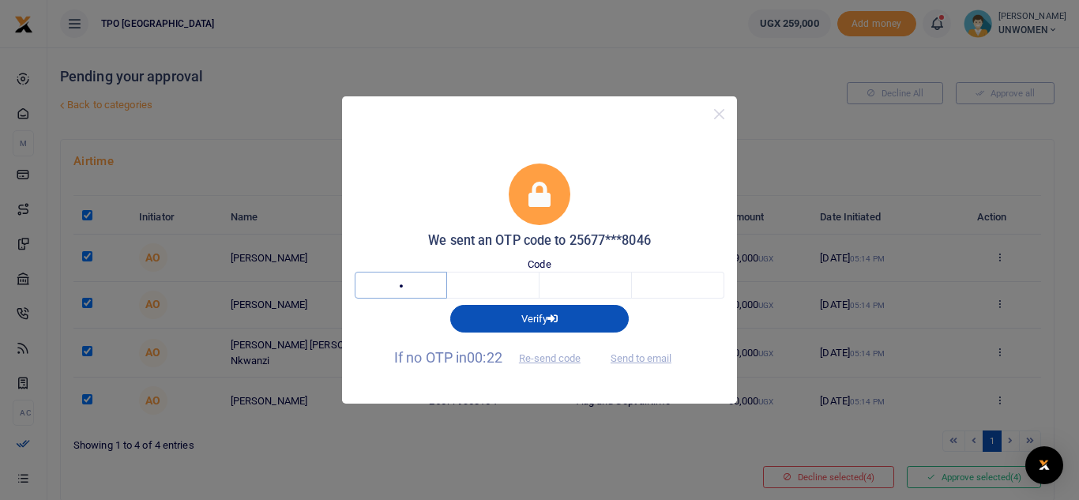
type input "8"
type input "9"
type input "5"
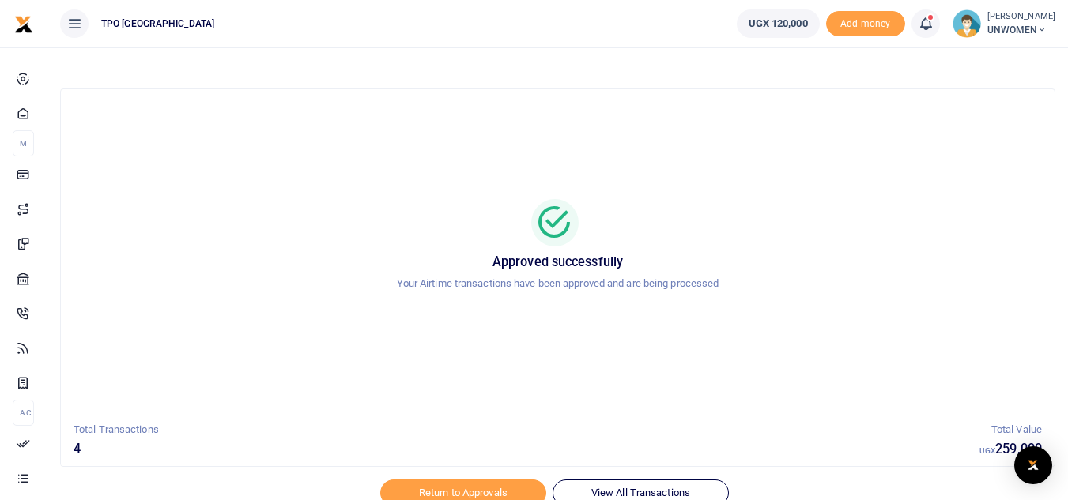
click at [853, 330] on div "Approved successfully Your Airtime transactions have been approved and are bein…" at bounding box center [557, 252] width 955 height 300
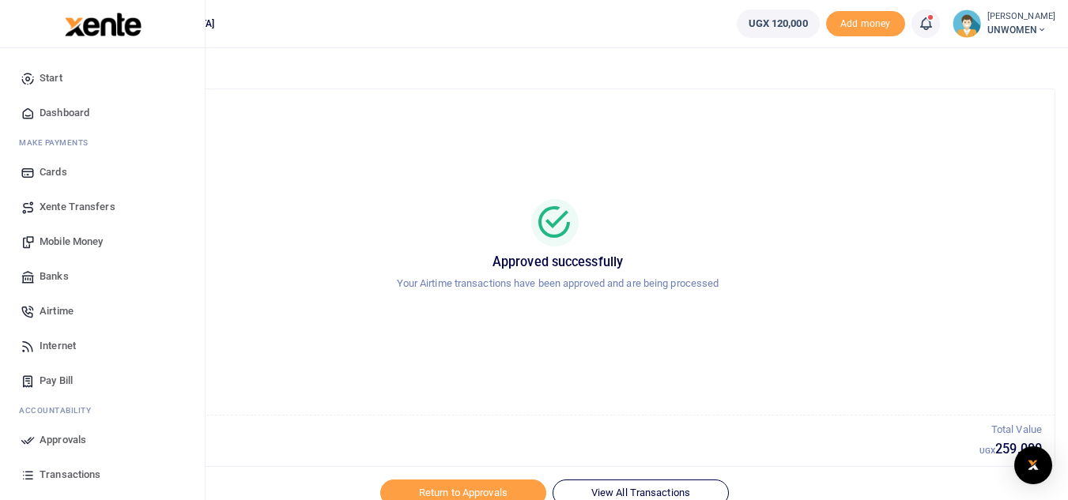
click at [55, 308] on span "Airtime" at bounding box center [57, 311] width 34 height 16
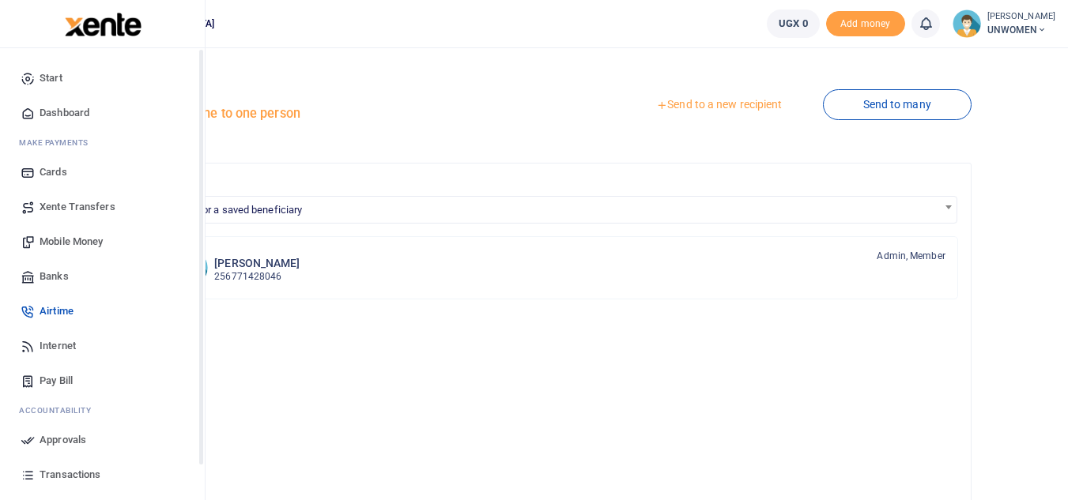
click at [93, 204] on span "Xente Transfers" at bounding box center [78, 207] width 76 height 16
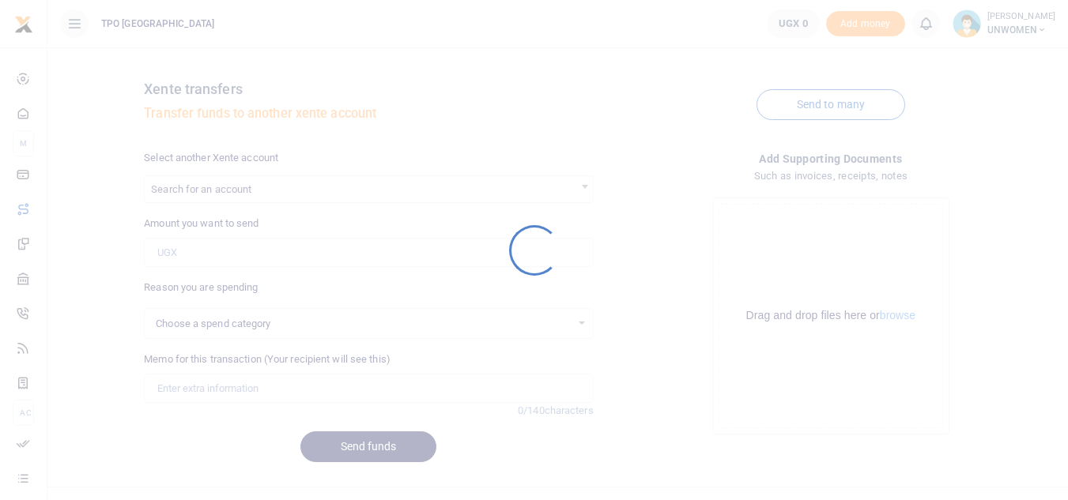
select select
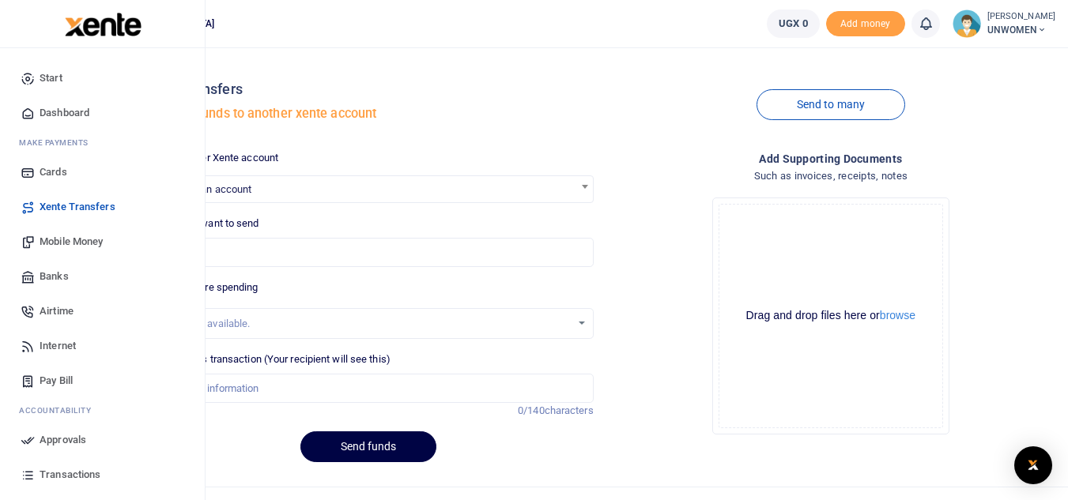
click at [61, 310] on span "Airtime" at bounding box center [57, 311] width 34 height 16
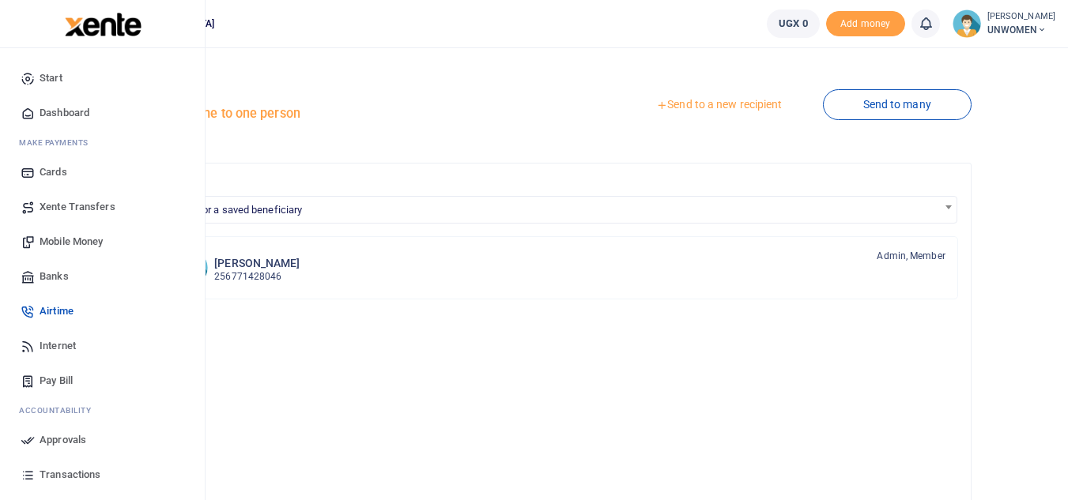
click at [58, 315] on span "Airtime" at bounding box center [57, 311] width 34 height 16
click at [59, 239] on span "Mobile Money" at bounding box center [71, 242] width 63 height 16
click at [61, 311] on span "Airtime" at bounding box center [57, 311] width 34 height 16
click at [71, 202] on span "Xente Transfers" at bounding box center [78, 207] width 76 height 16
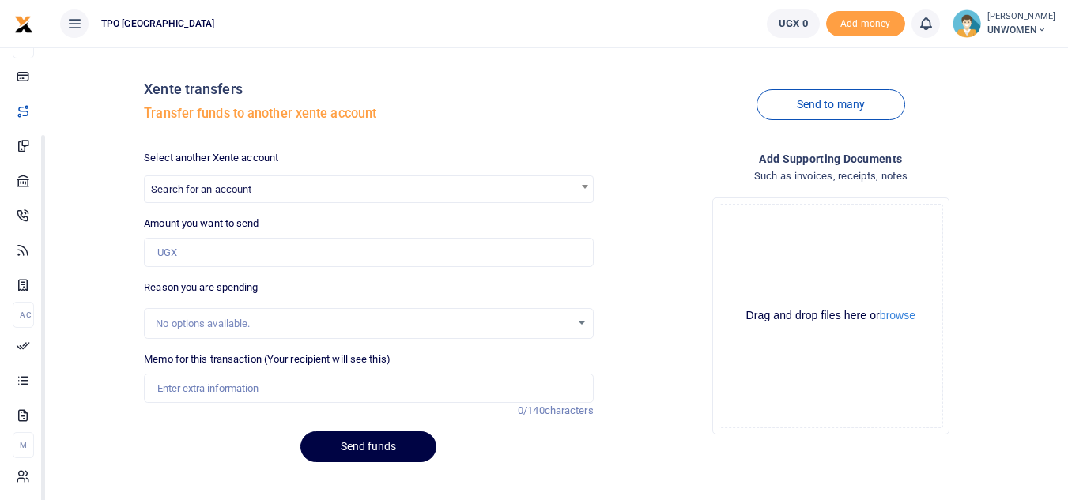
scroll to position [103, 0]
drag, startPoint x: 201, startPoint y: 210, endPoint x: 157, endPoint y: 352, distance: 149.0
click at [157, 352] on body "Start Dashboard M ake Payments Cards Xente Transfers Mobile Money Banks Airtime…" at bounding box center [534, 264] width 1068 height 529
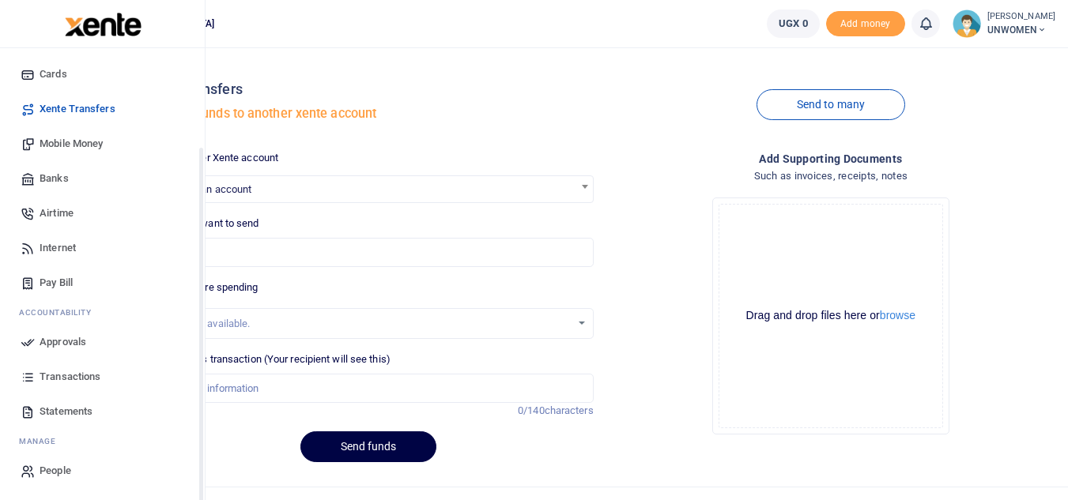
scroll to position [98, 0]
click at [64, 208] on span "Airtime" at bounding box center [57, 213] width 34 height 16
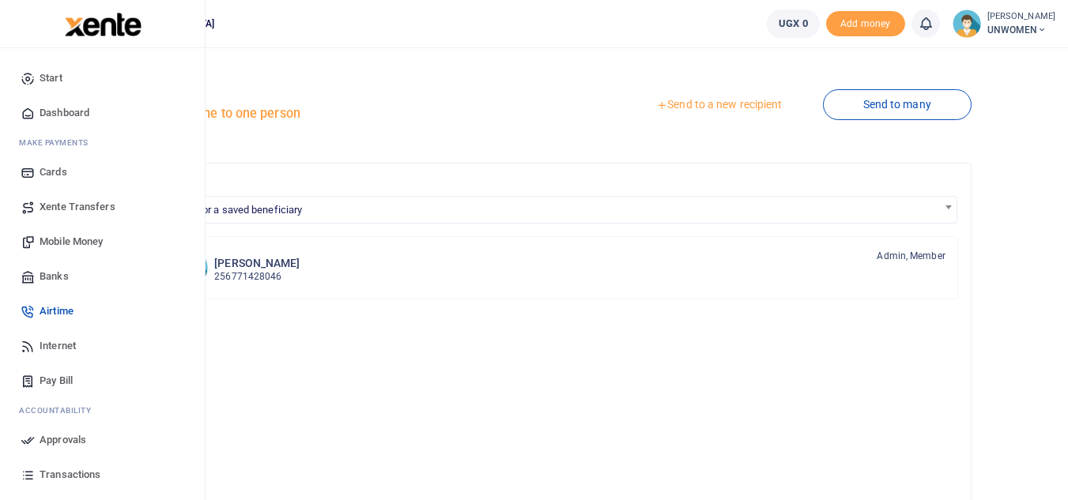
click at [62, 209] on span "Xente Transfers" at bounding box center [78, 207] width 76 height 16
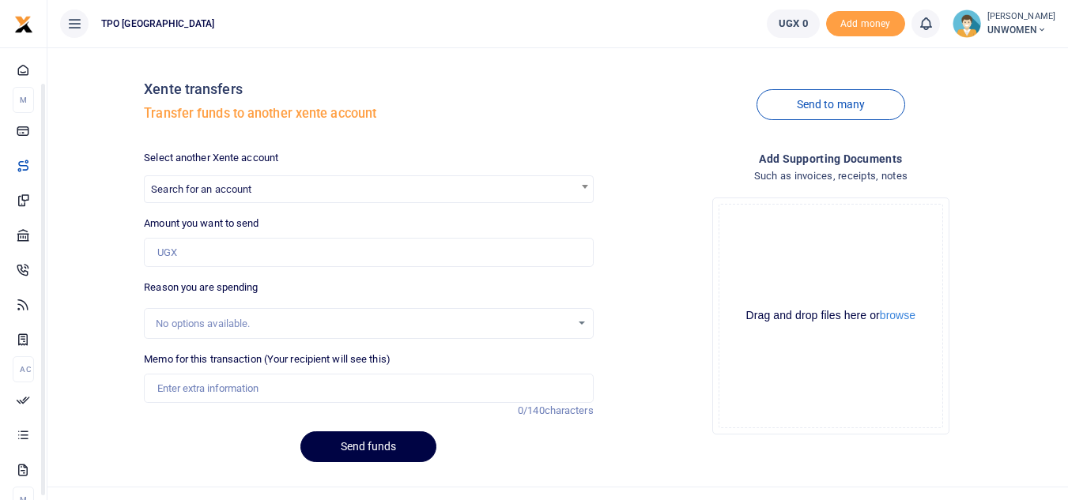
drag, startPoint x: 201, startPoint y: 233, endPoint x: 111, endPoint y: 265, distance: 94.7
click at [111, 265] on body "Start Dashboard M ake Payments Cards Xente Transfers Mobile Money Banks Airtime…" at bounding box center [534, 264] width 1068 height 529
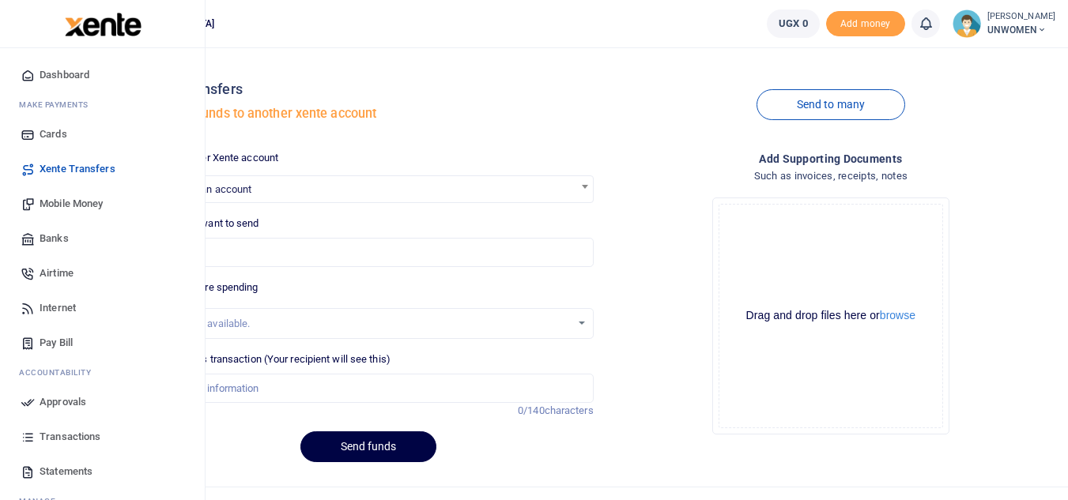
click at [56, 239] on span "Banks" at bounding box center [54, 239] width 29 height 16
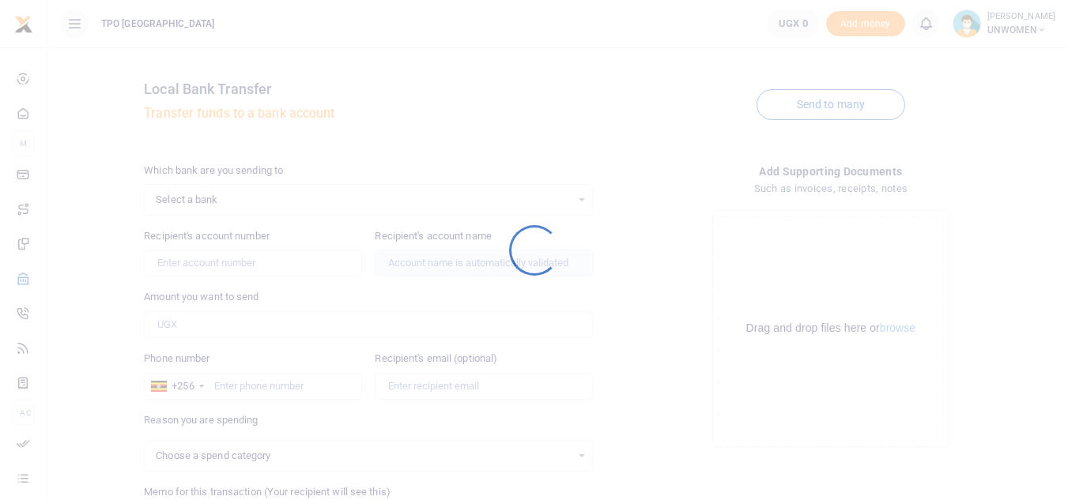
select select
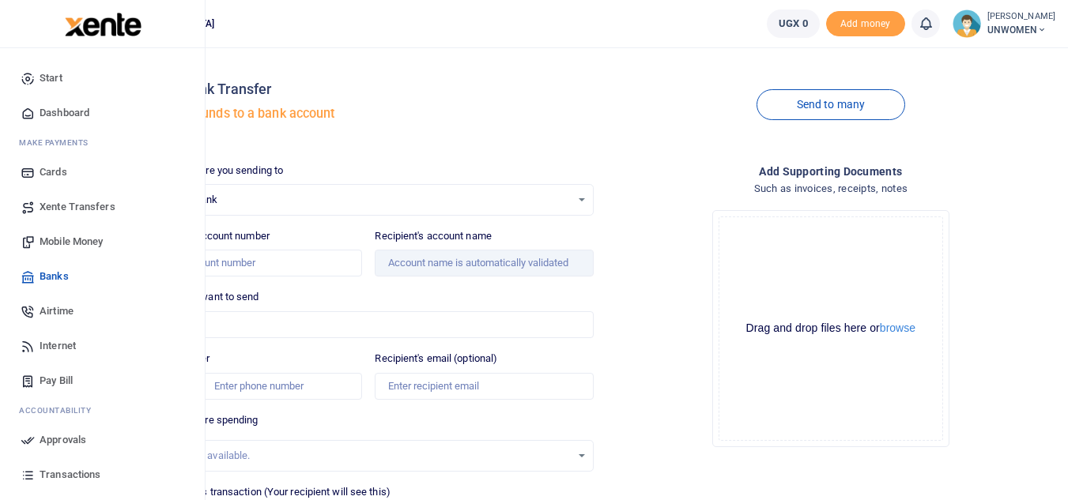
click at [64, 208] on span "Xente Transfers" at bounding box center [78, 207] width 76 height 16
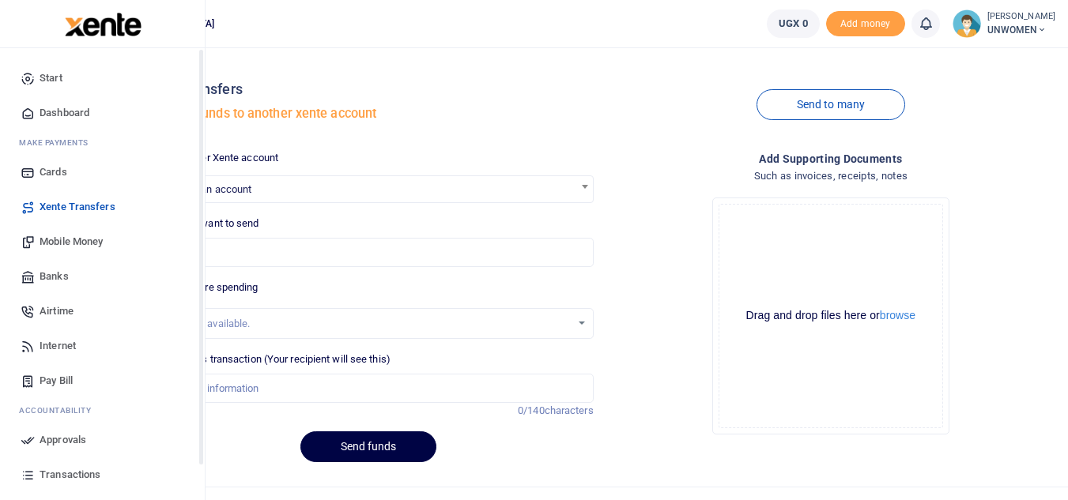
drag, startPoint x: 201, startPoint y: 223, endPoint x: 192, endPoint y: 134, distance: 88.9
click at [192, 134] on div "Start Dashboard M ake Payments Cards Xente Transfers Mobile Money Banks Airtime…" at bounding box center [102, 298] width 205 height 500
click at [64, 312] on span "Airtime" at bounding box center [57, 311] width 34 height 16
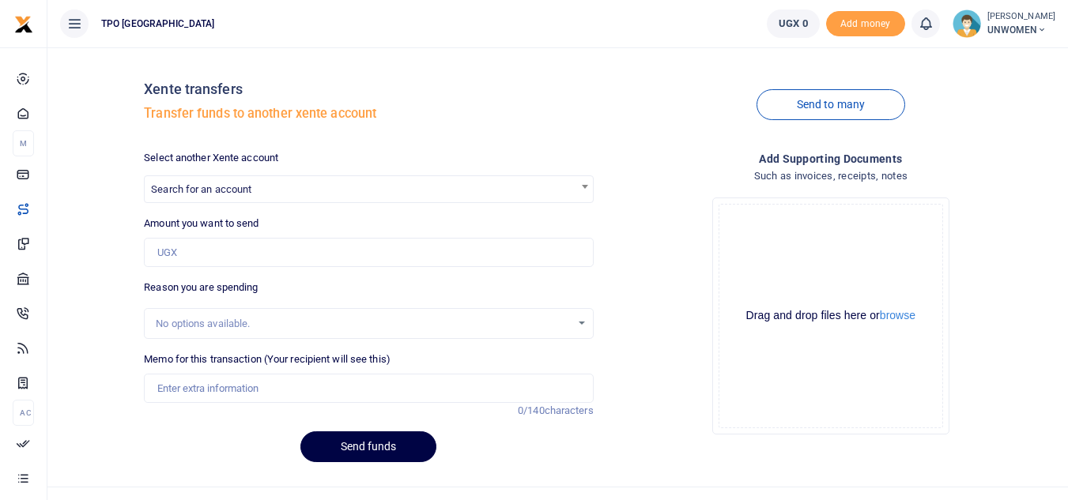
click at [962, 29] on img at bounding box center [966, 23] width 28 height 28
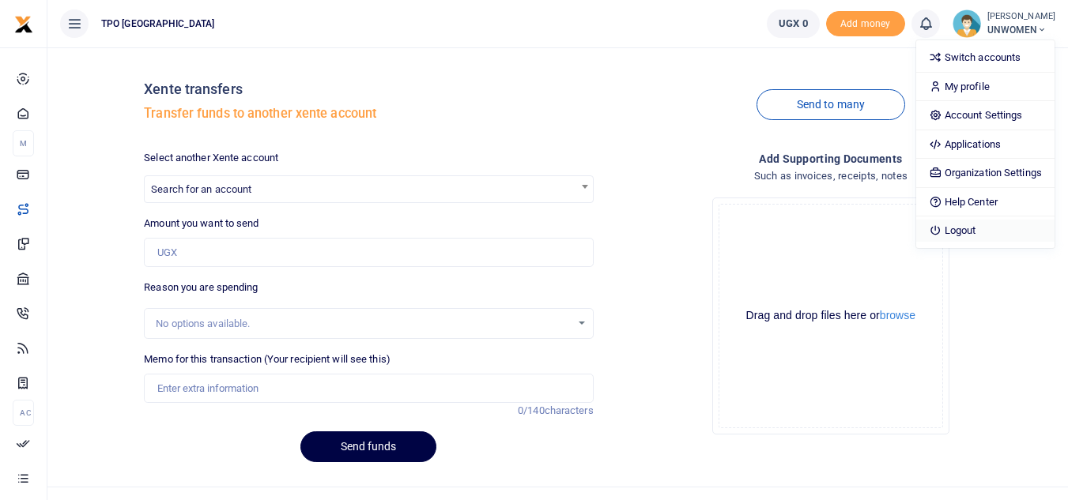
click at [953, 224] on link "Logout" at bounding box center [985, 231] width 138 height 22
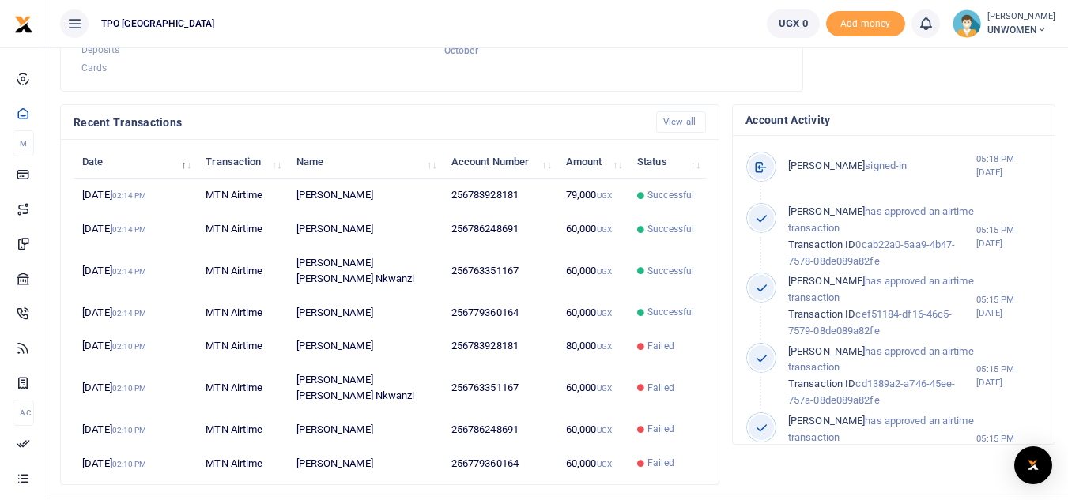
scroll to position [444, 0]
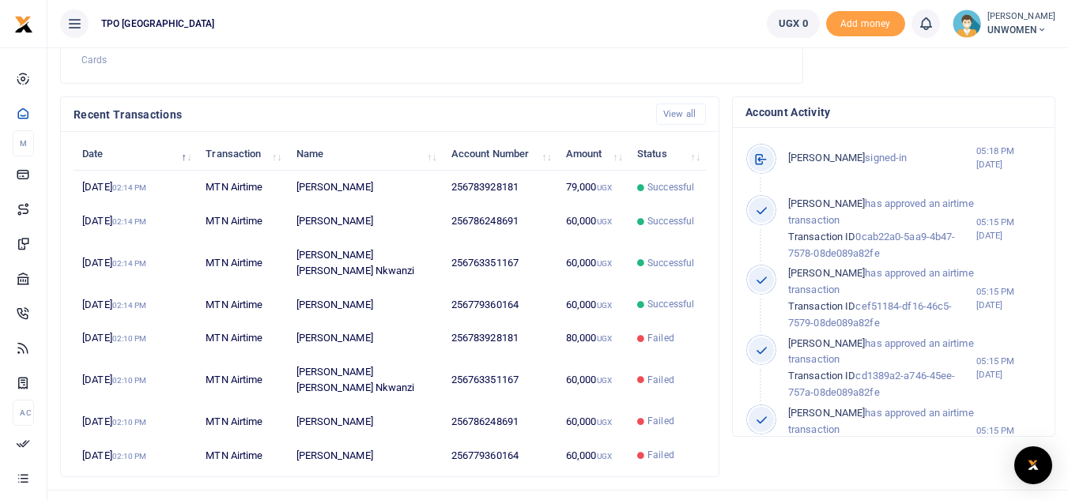
click at [963, 30] on img at bounding box center [966, 23] width 28 height 28
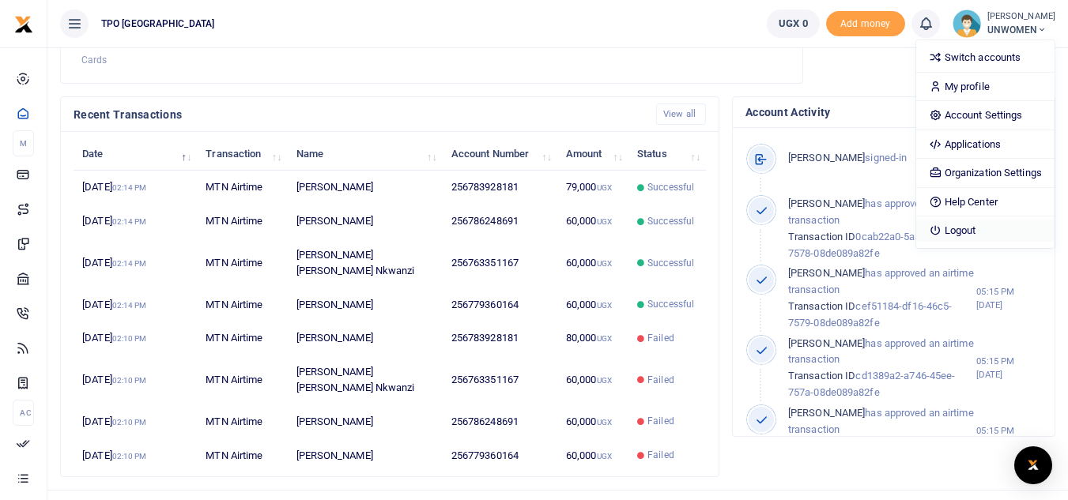
click at [947, 228] on link "Logout" at bounding box center [985, 231] width 138 height 22
